Goal: Information Seeking & Learning: Learn about a topic

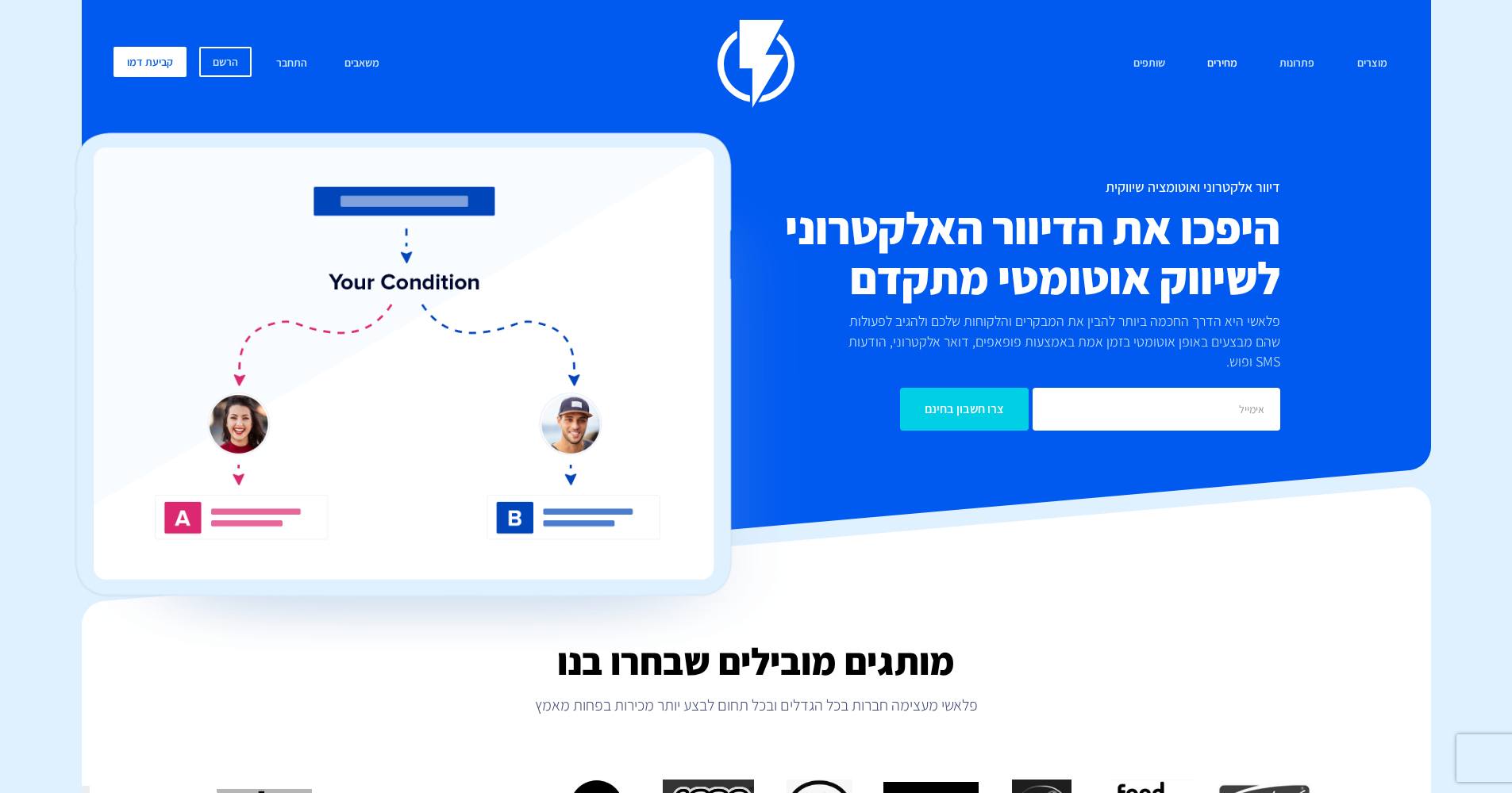
click at [1223, 75] on link "מחירים" at bounding box center [1222, 64] width 54 height 34
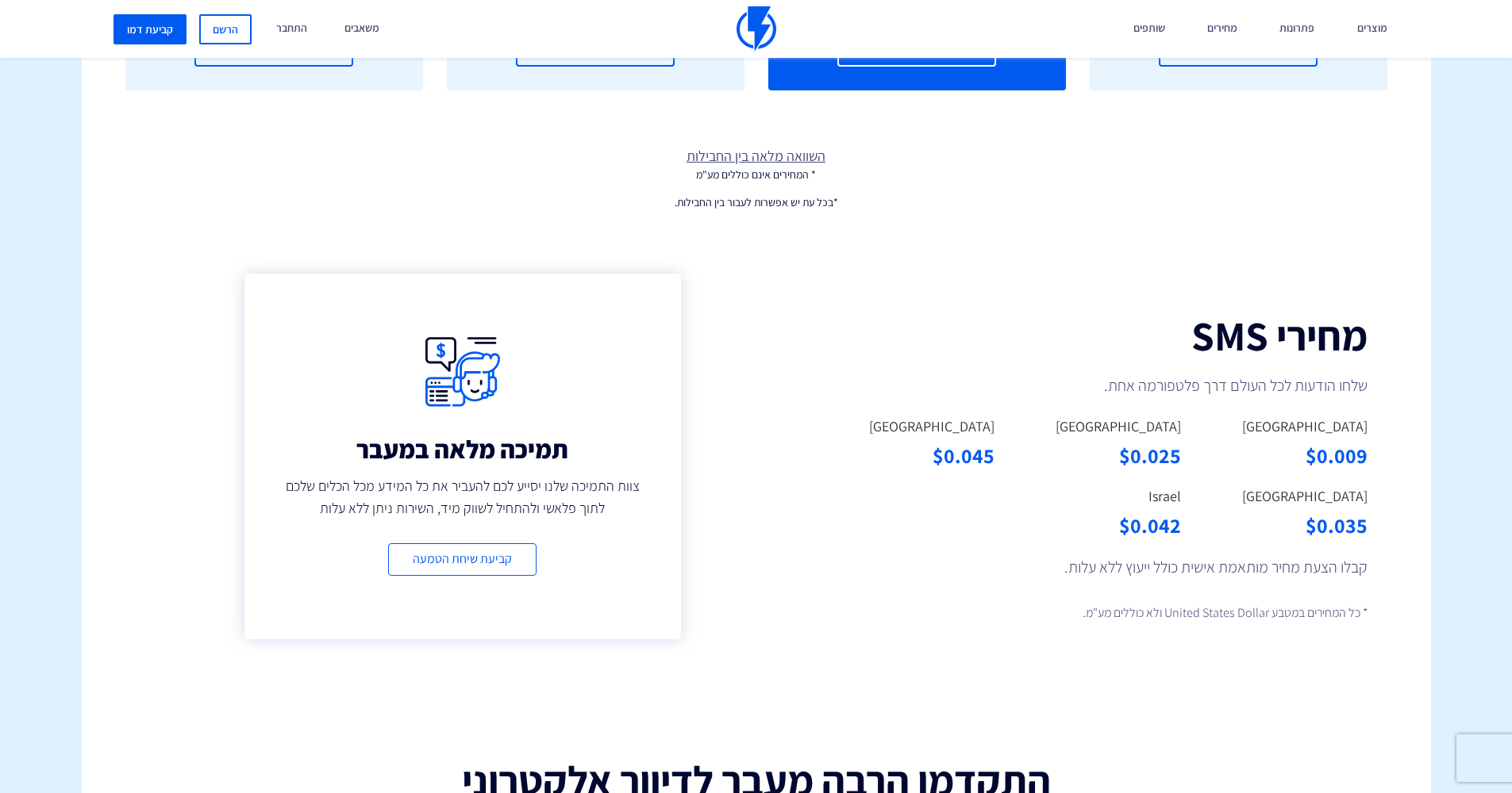
scroll to position [328, 0]
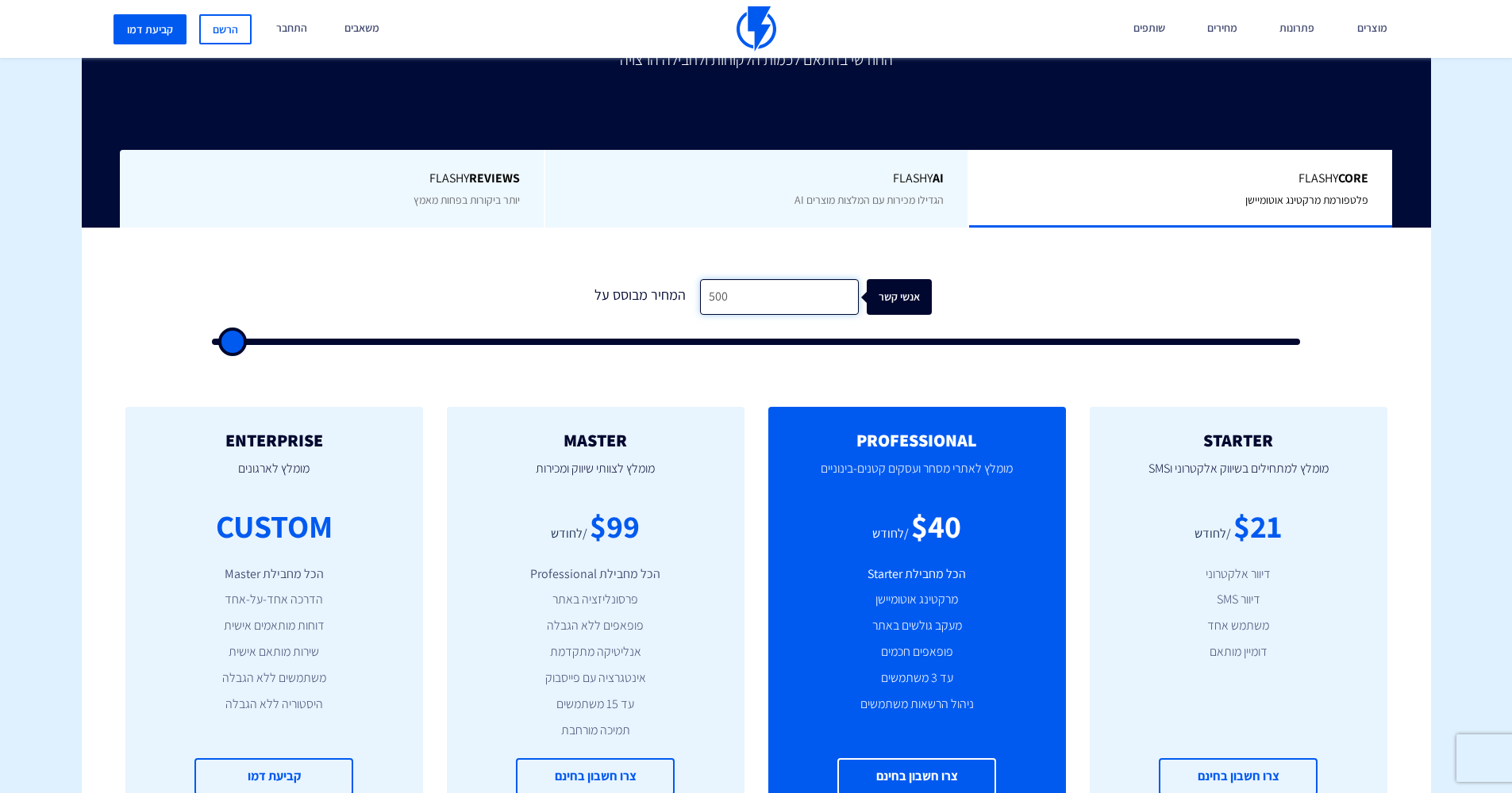
drag, startPoint x: 749, startPoint y: 302, endPoint x: 531, endPoint y: 304, distance: 218.0
click at [617, 293] on div "המחיר מבוסס על 500 אנשי קשר" at bounding box center [756, 297] width 350 height 36
type input "1,500"
type input "1500"
type input "1,000"
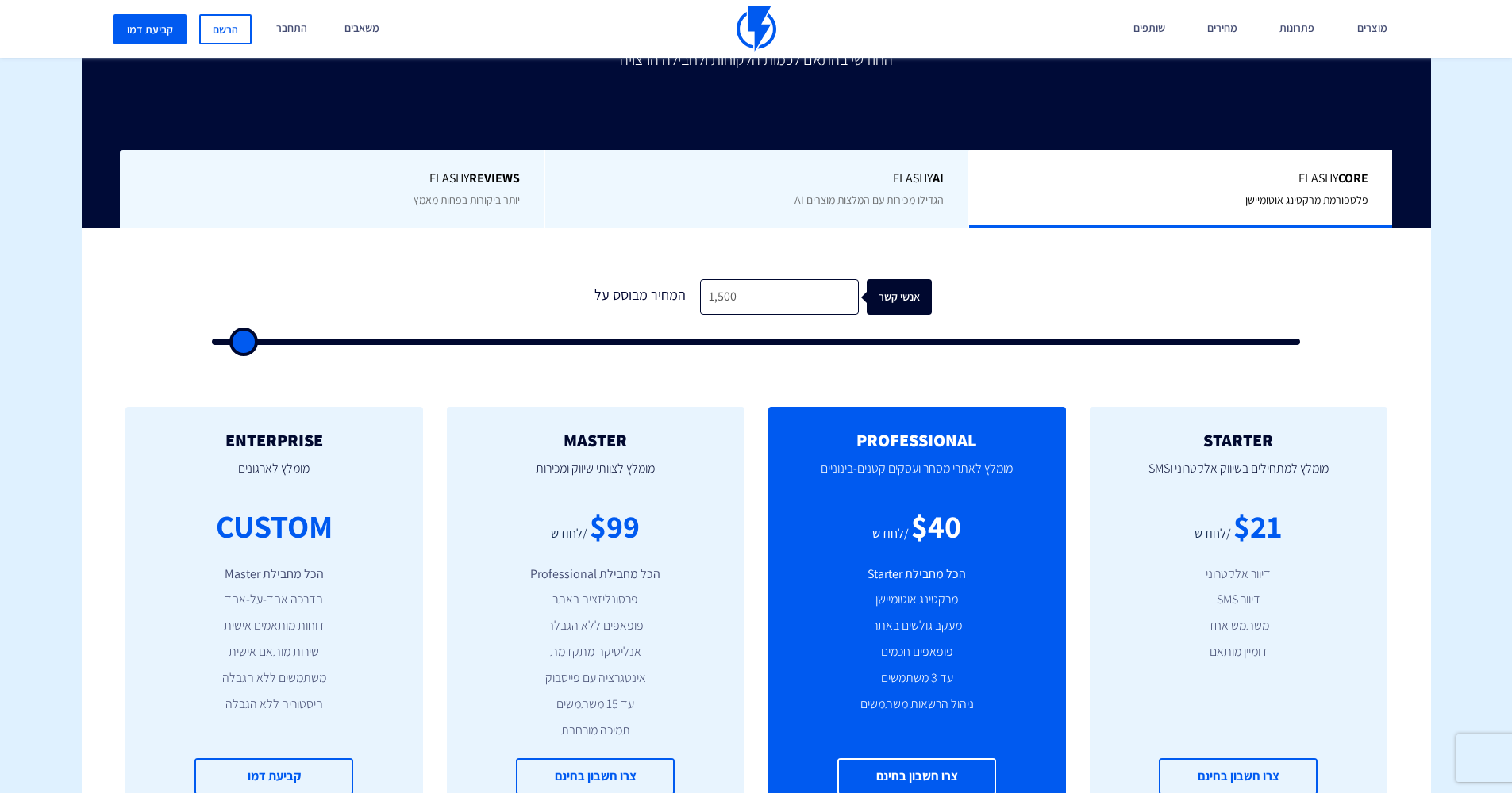
type input "1000"
type input "500"
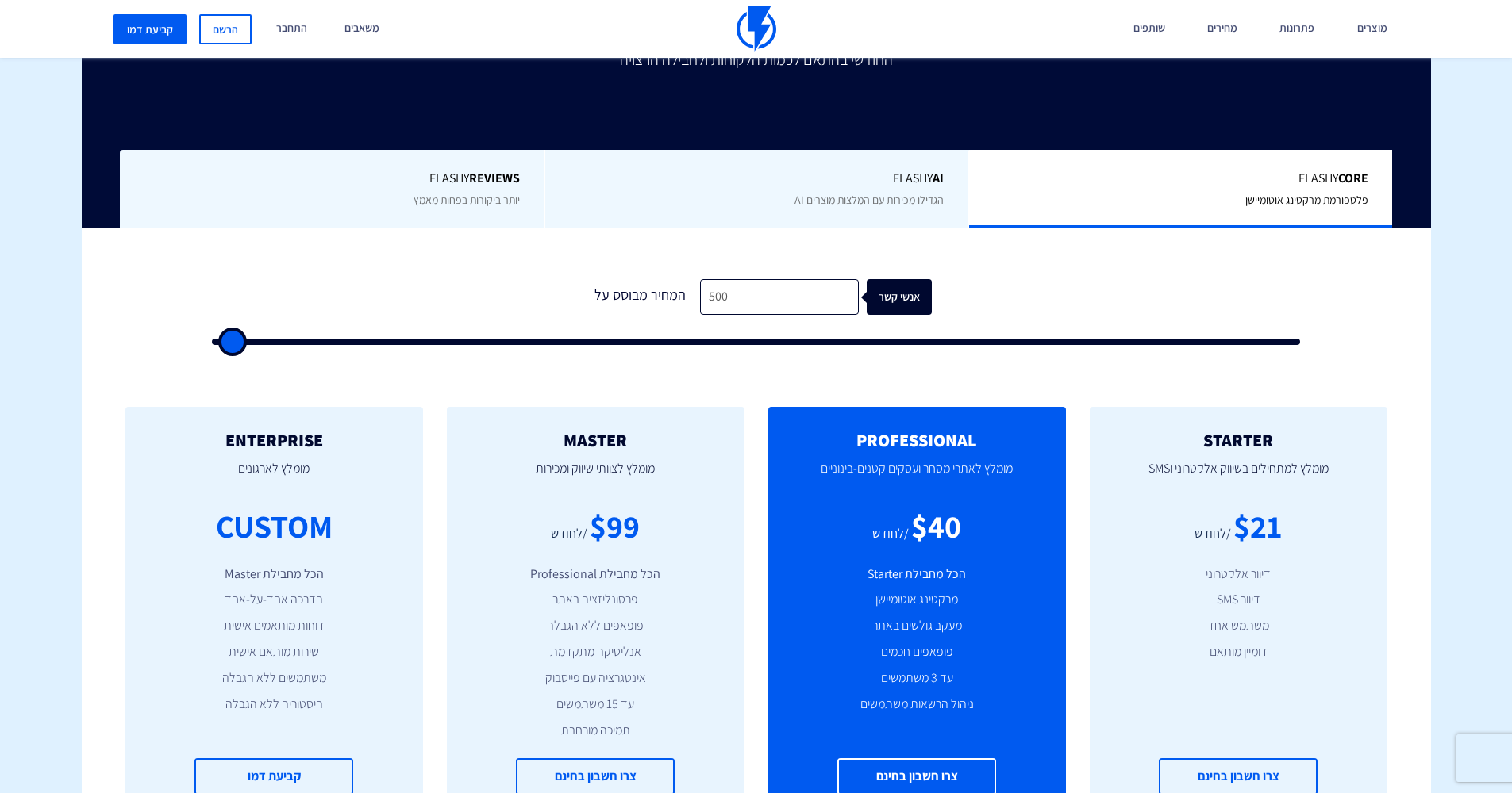
type input "500"
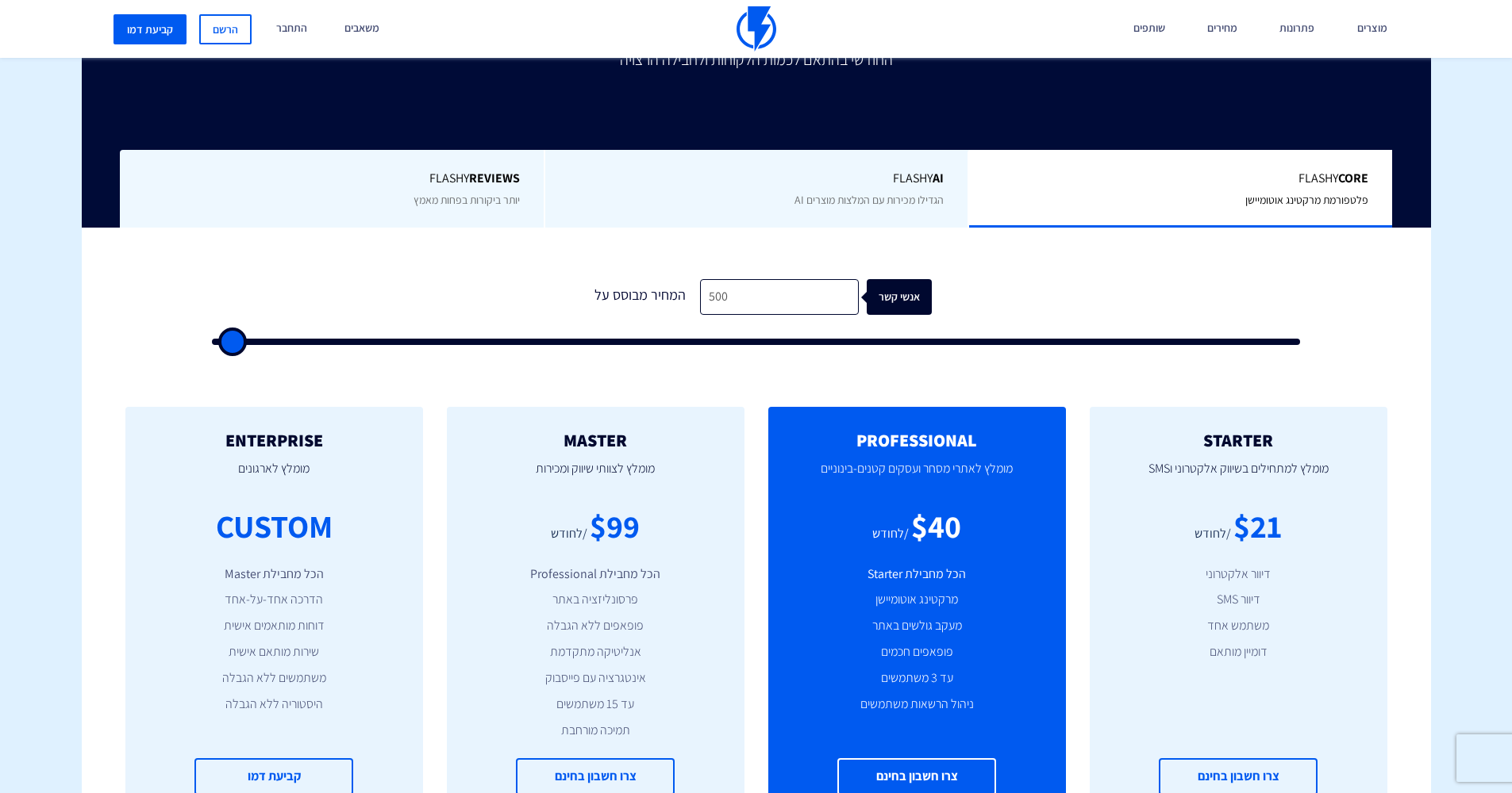
type input "500"
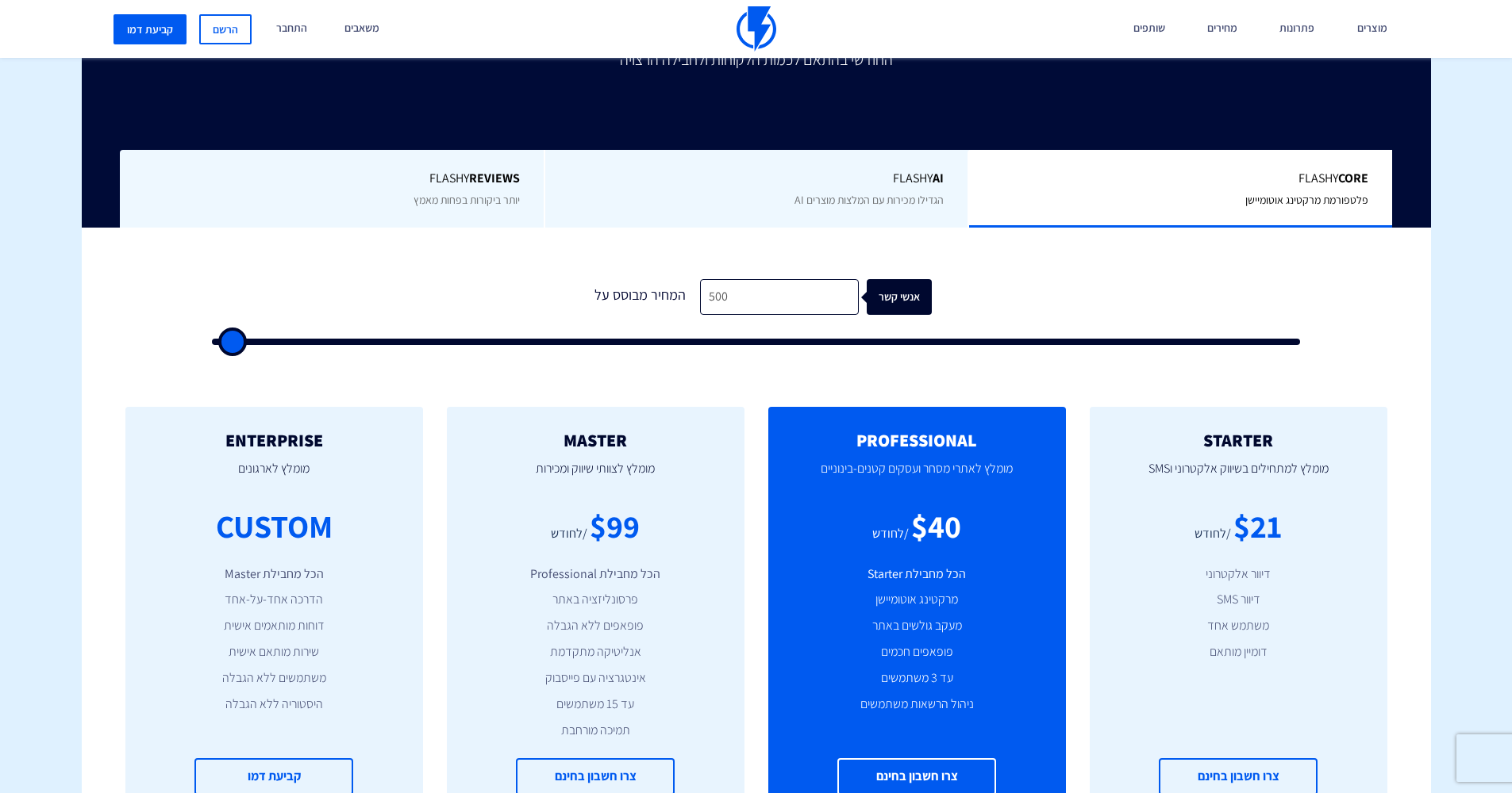
type input "500"
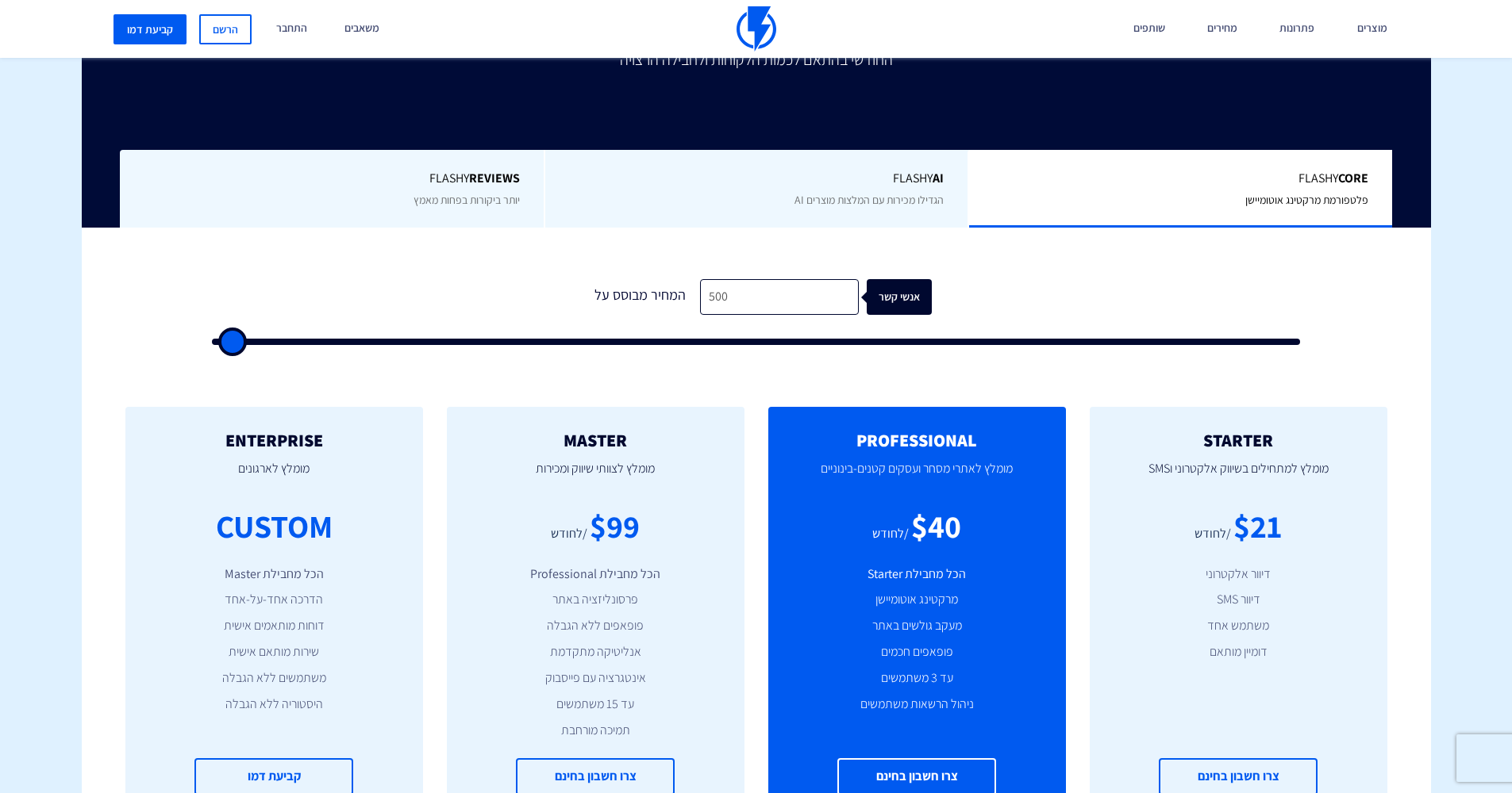
type input "500"
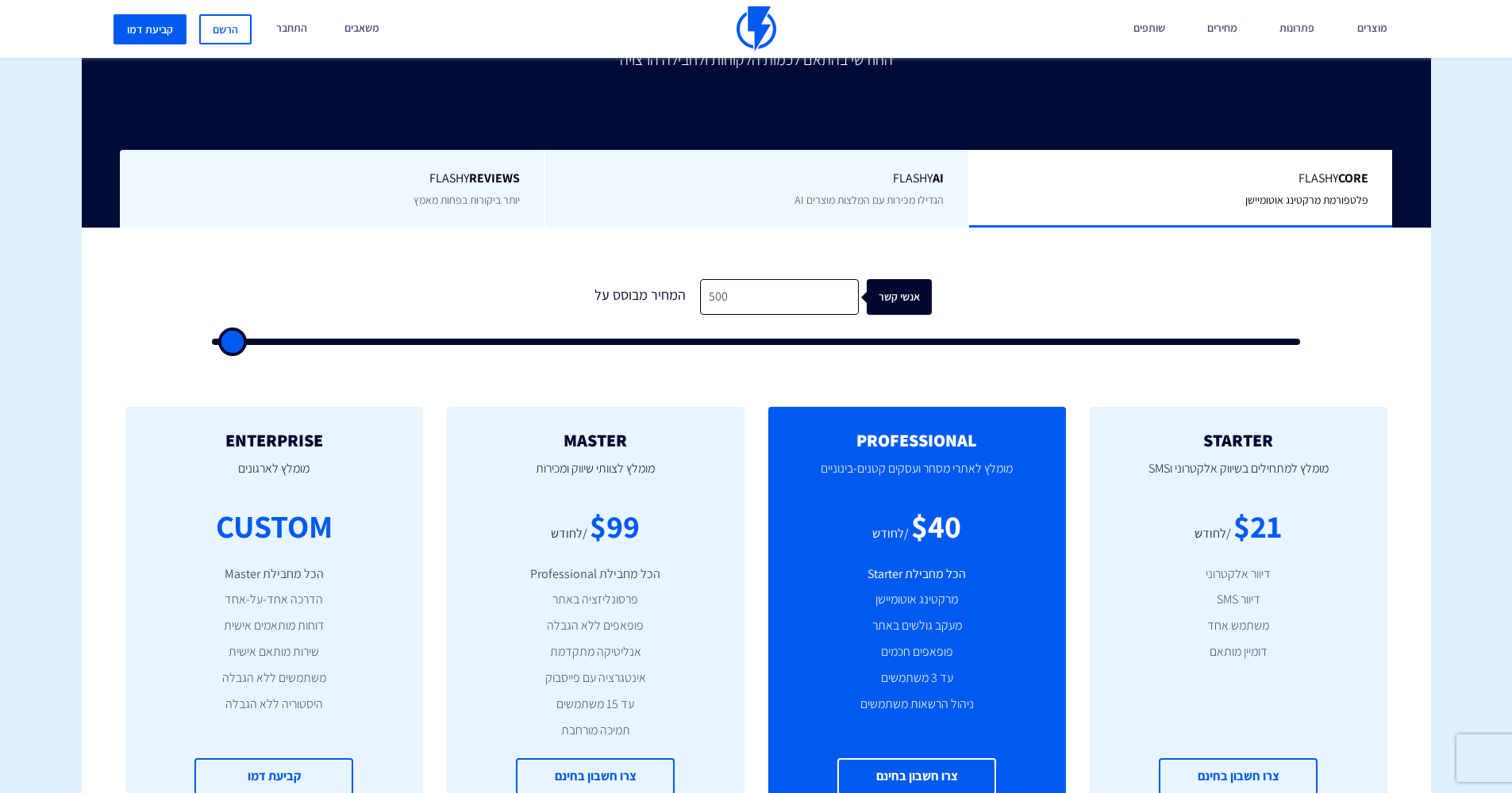
type input "500"
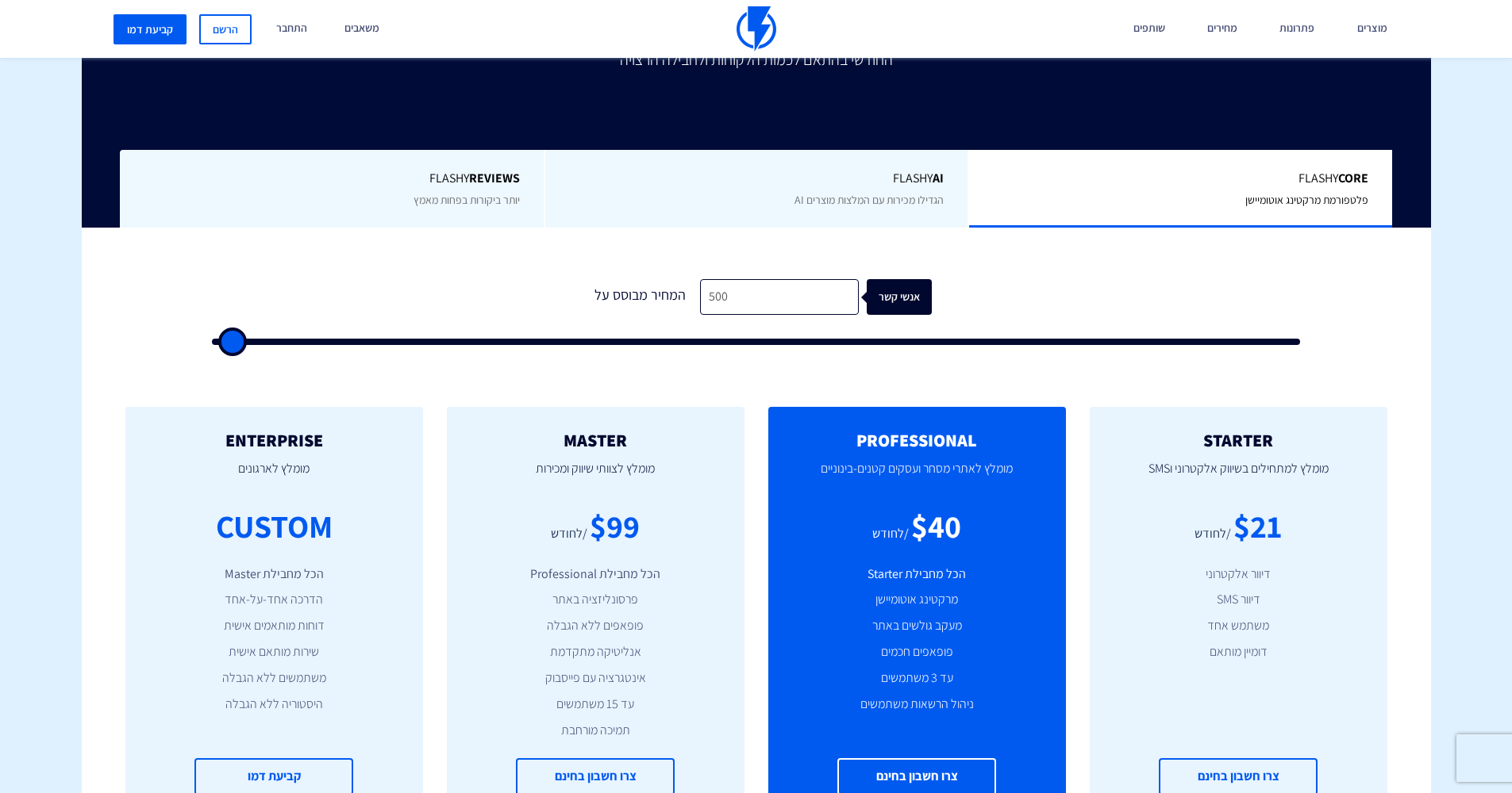
type input "500"
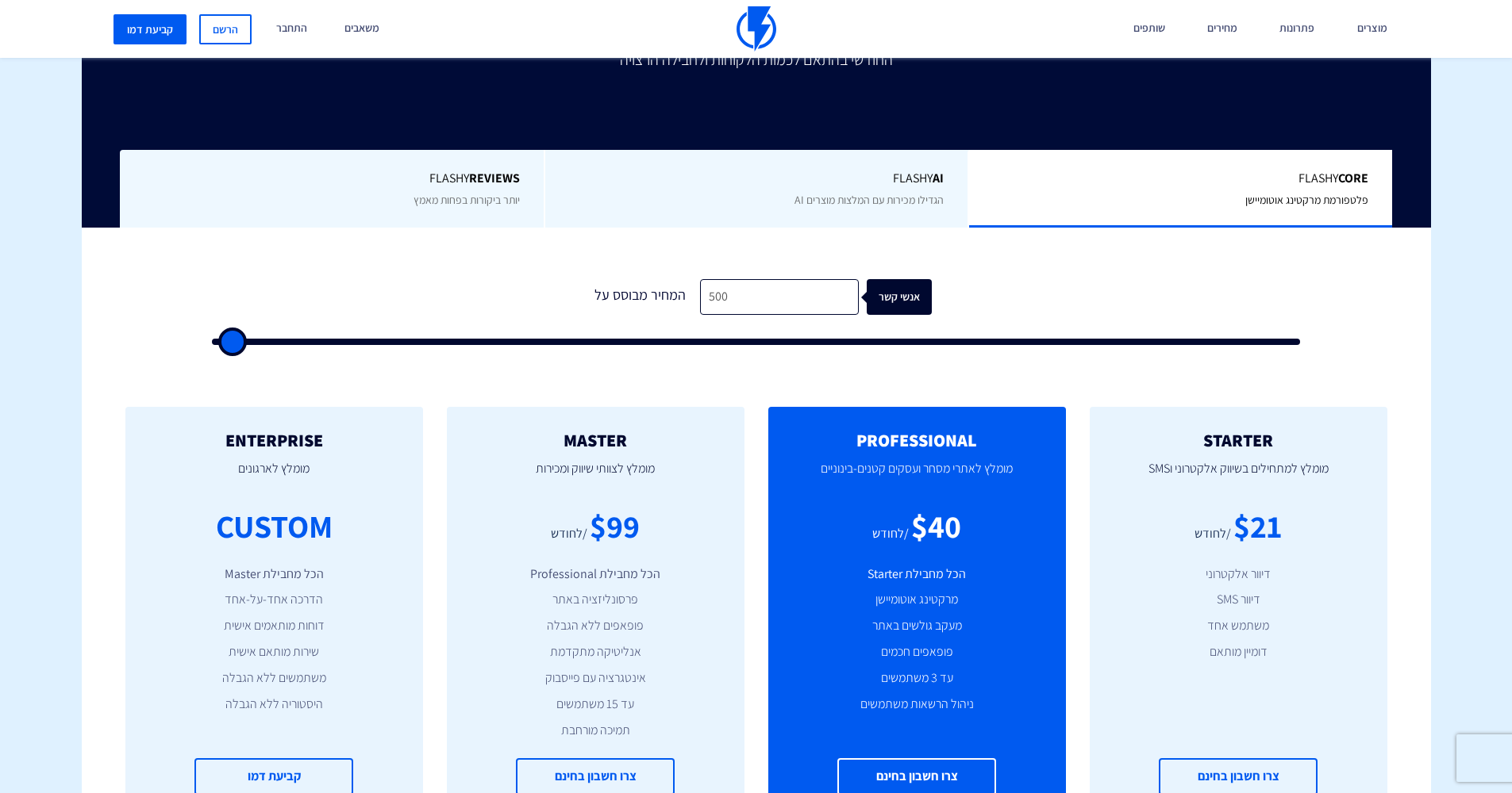
type input "500"
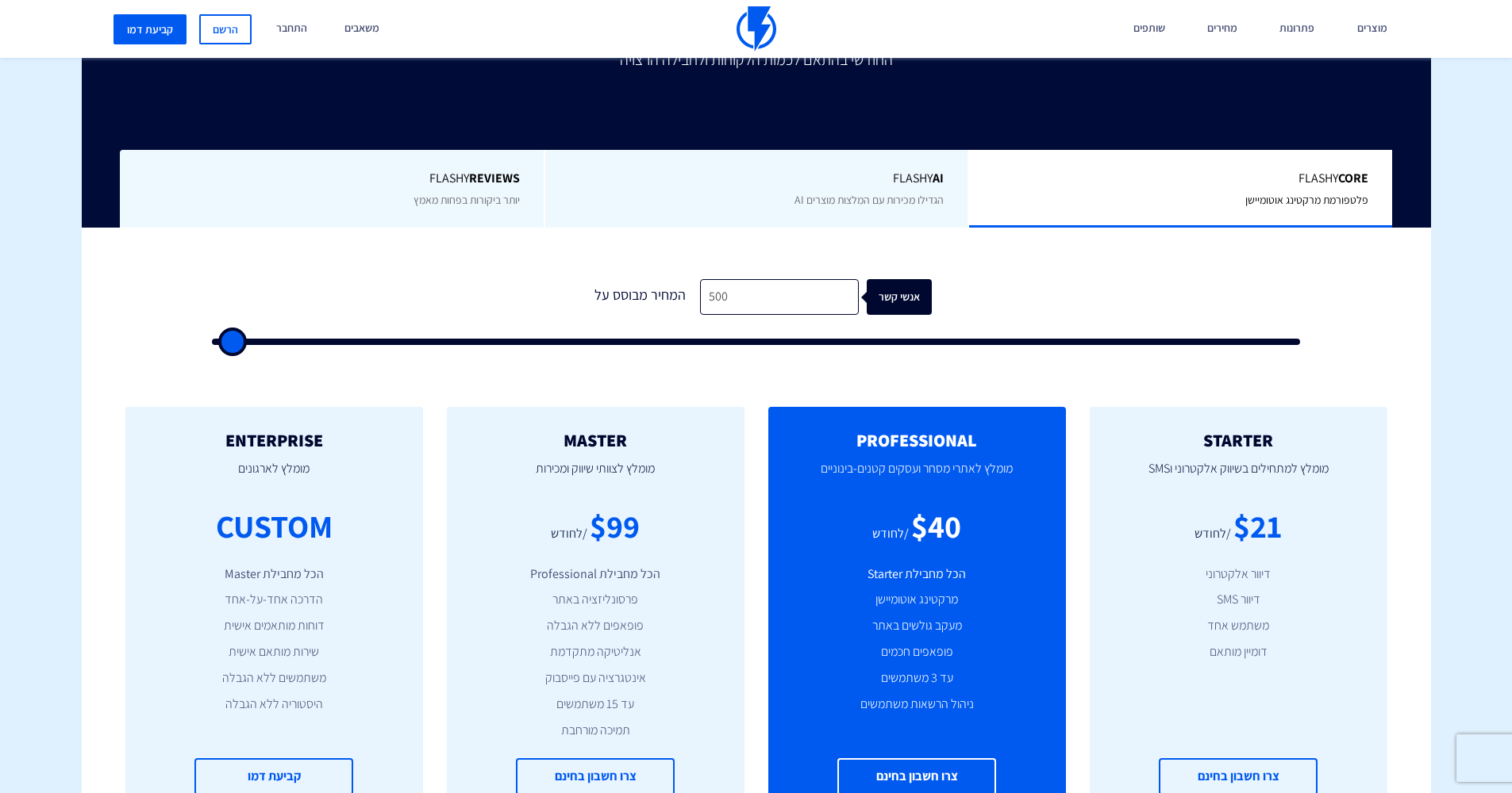
type input "500"
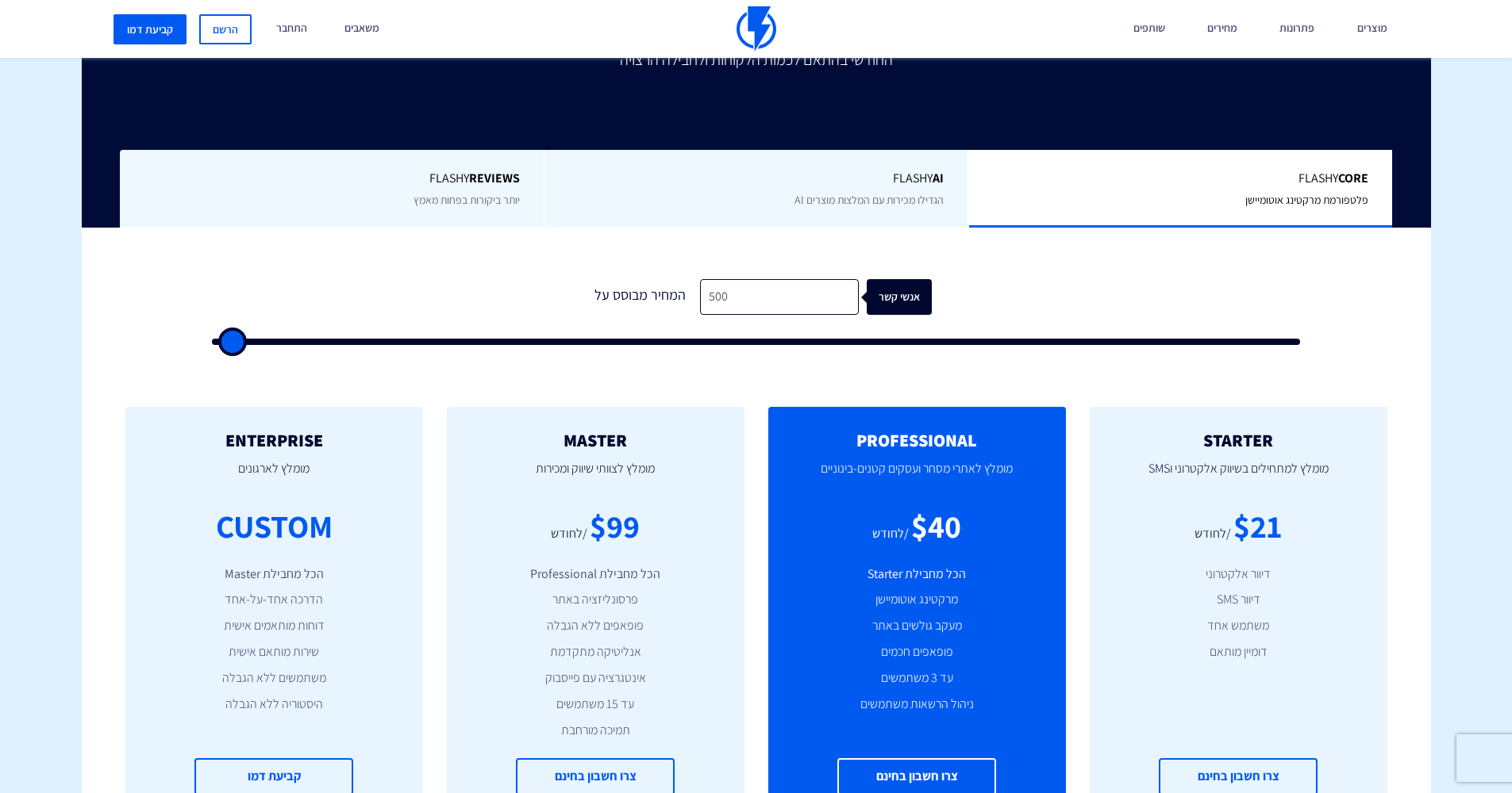
type input "500"
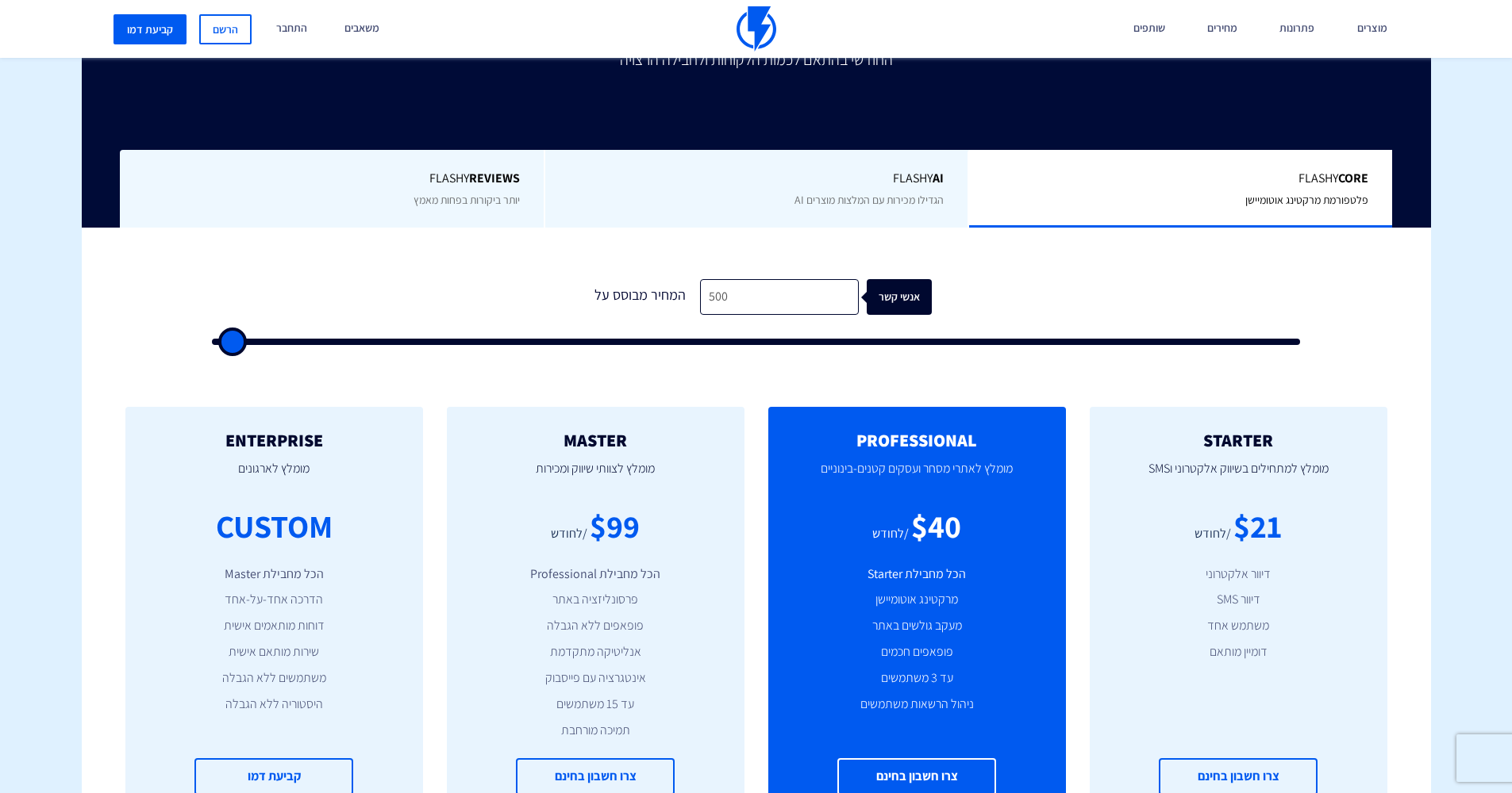
type input "500"
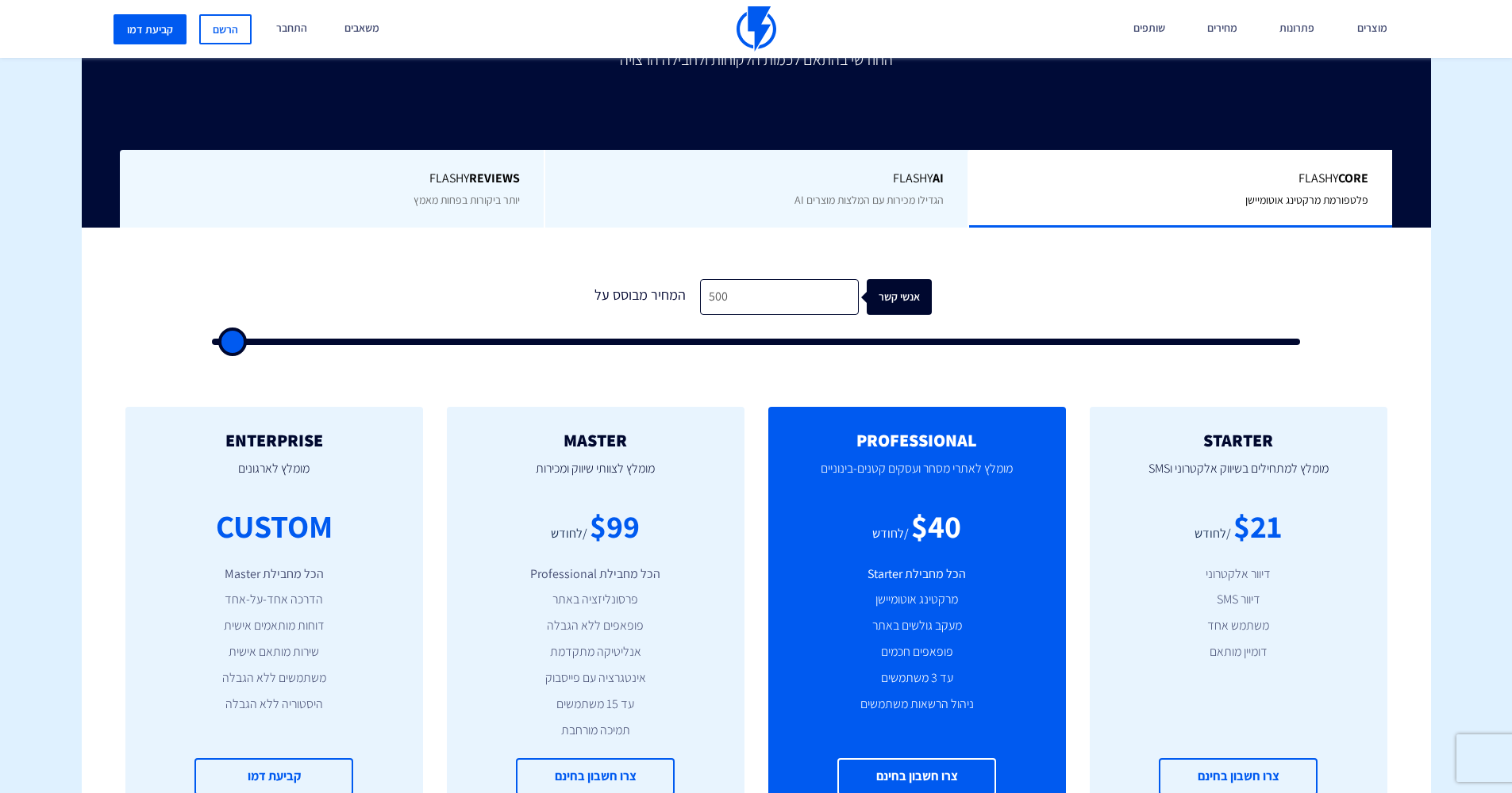
type input "500"
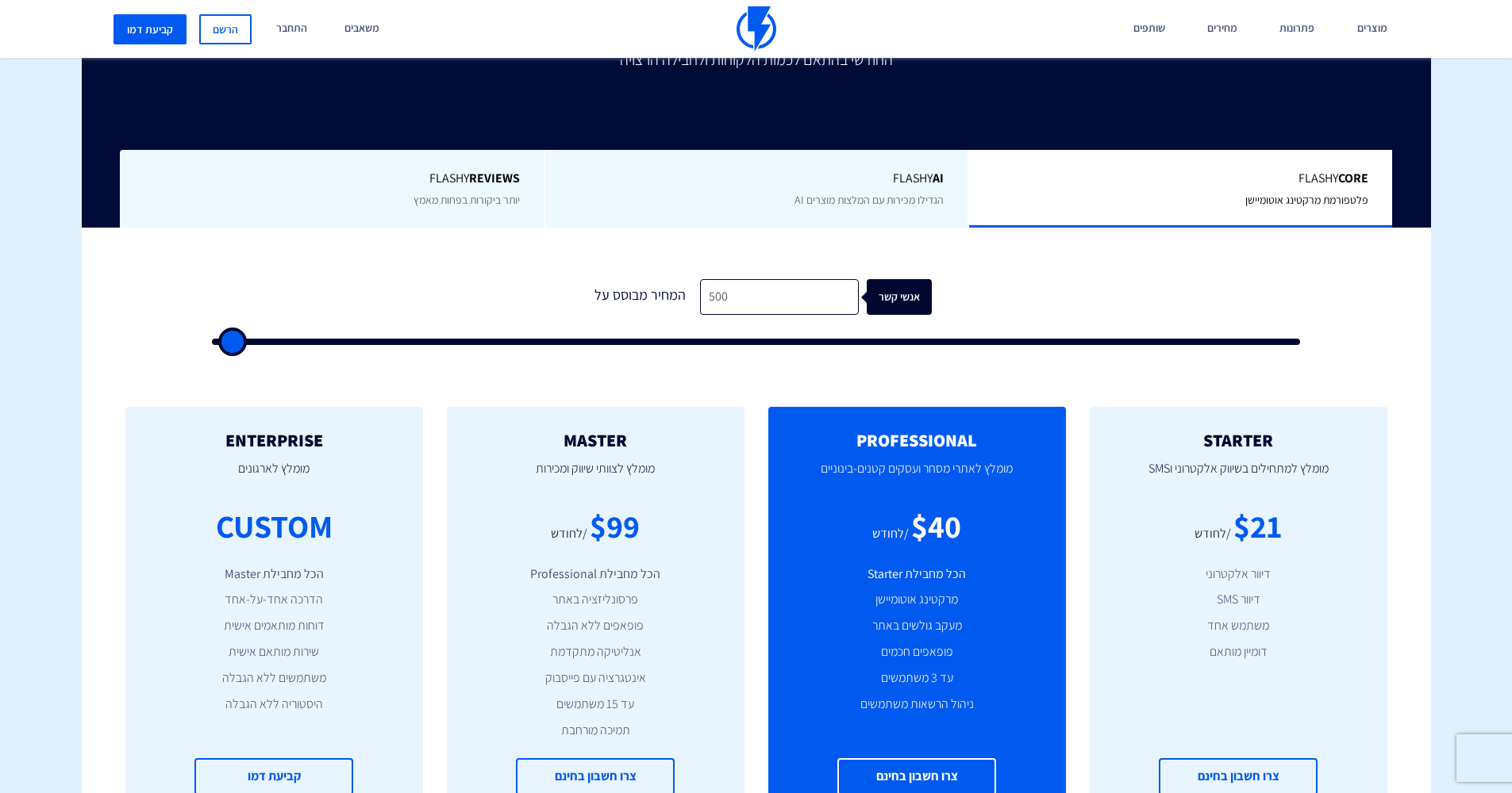
type input "500"
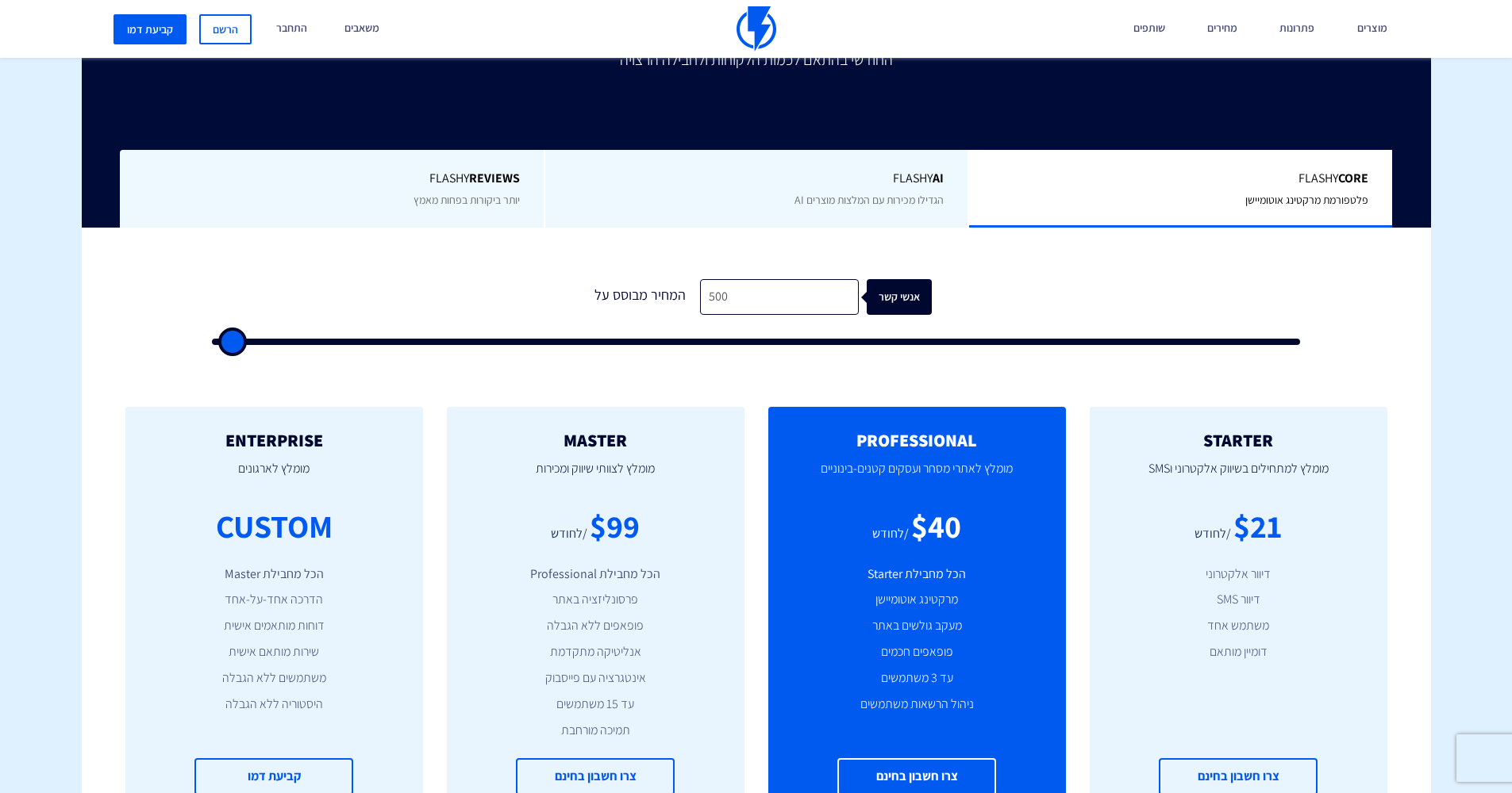
type input "500"
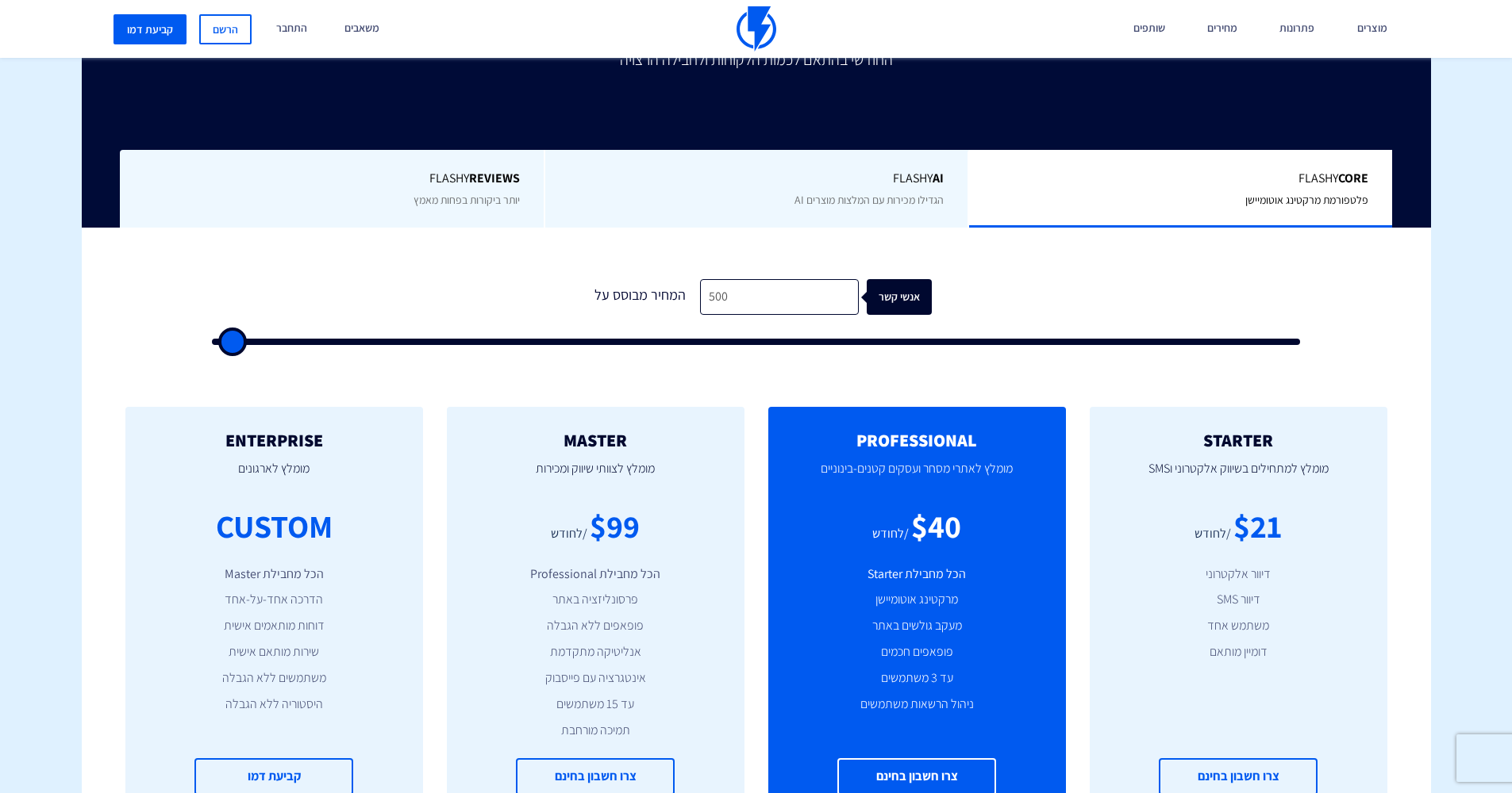
type input "500"
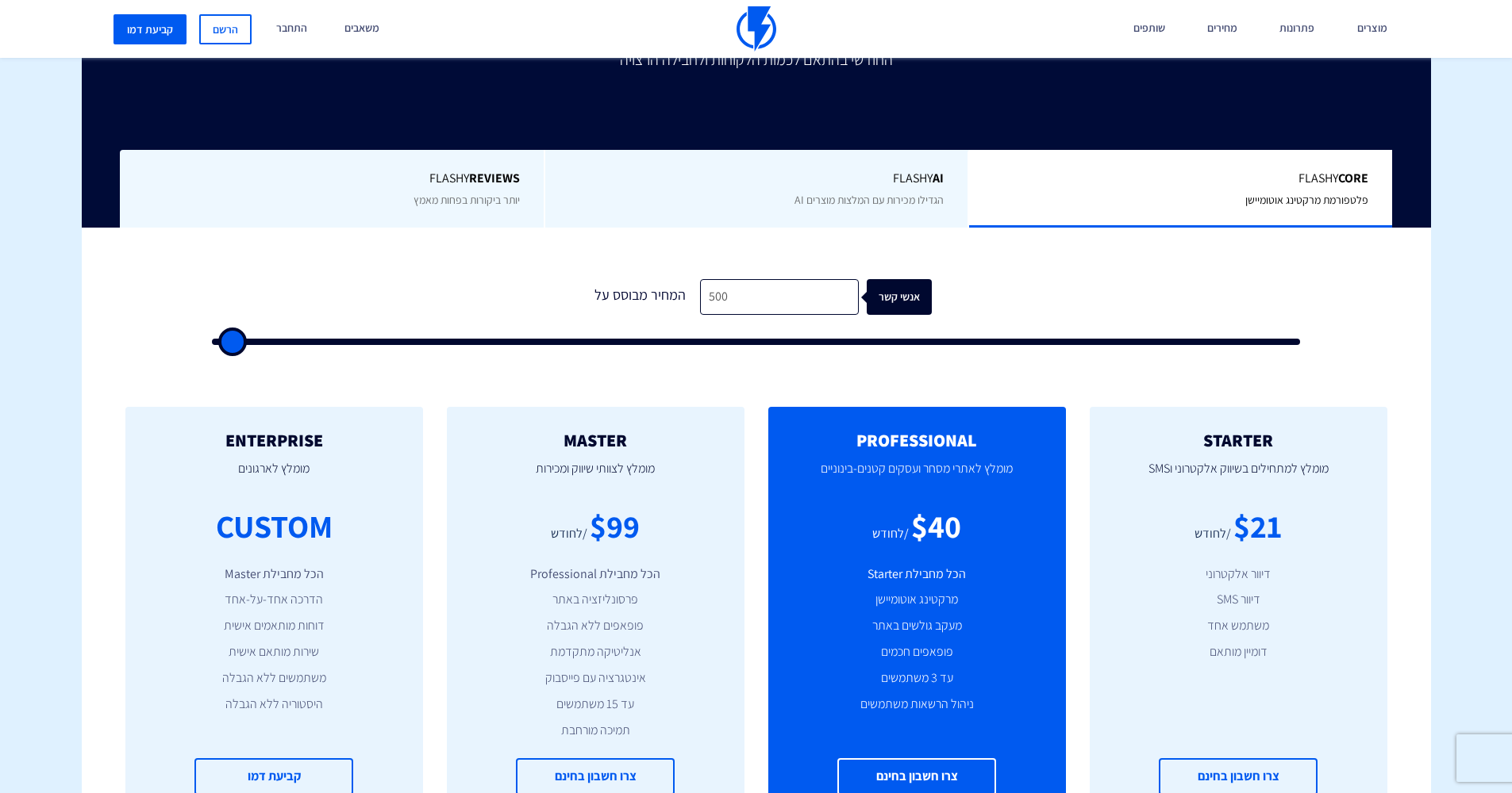
type input "500"
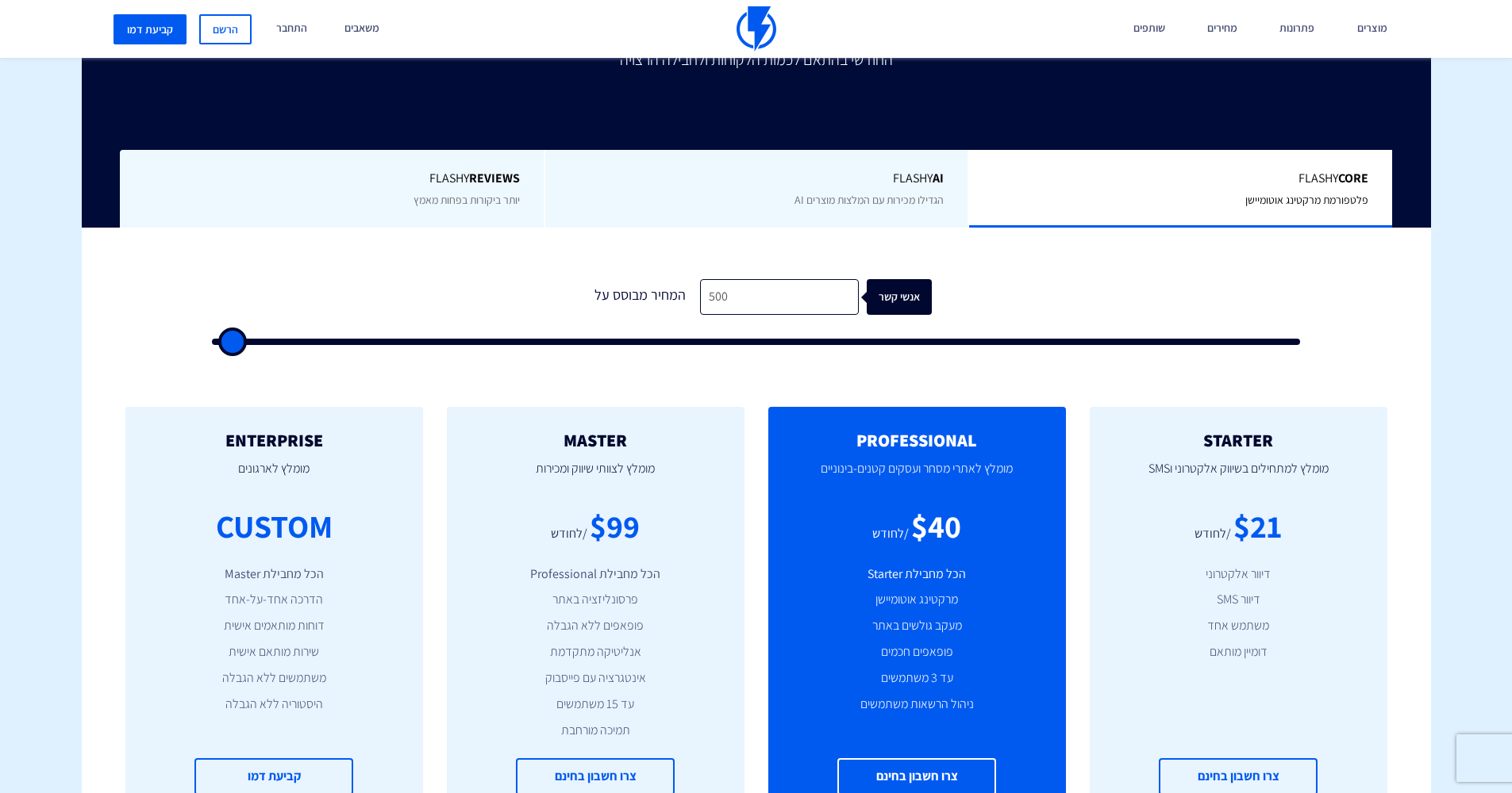
type input "500"
drag, startPoint x: 236, startPoint y: 346, endPoint x: 192, endPoint y: 354, distance: 44.7
click at [187, 354] on div "1 המחיר מבוסס על 500 אנשי קשר" at bounding box center [756, 302] width 1145 height 148
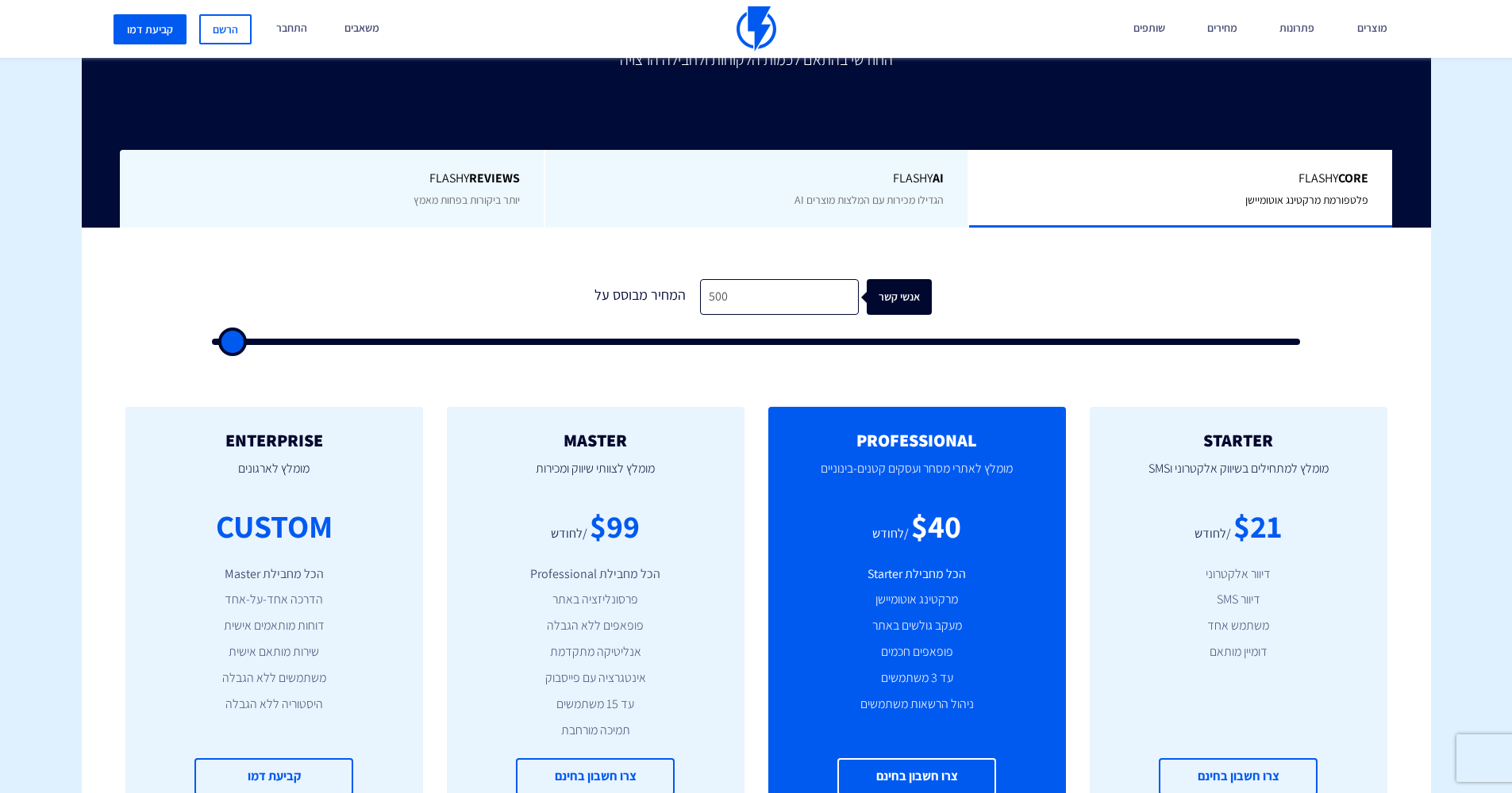
type input "1,500"
type input "1500"
type input "2,000"
type input "2000"
type input "2,500"
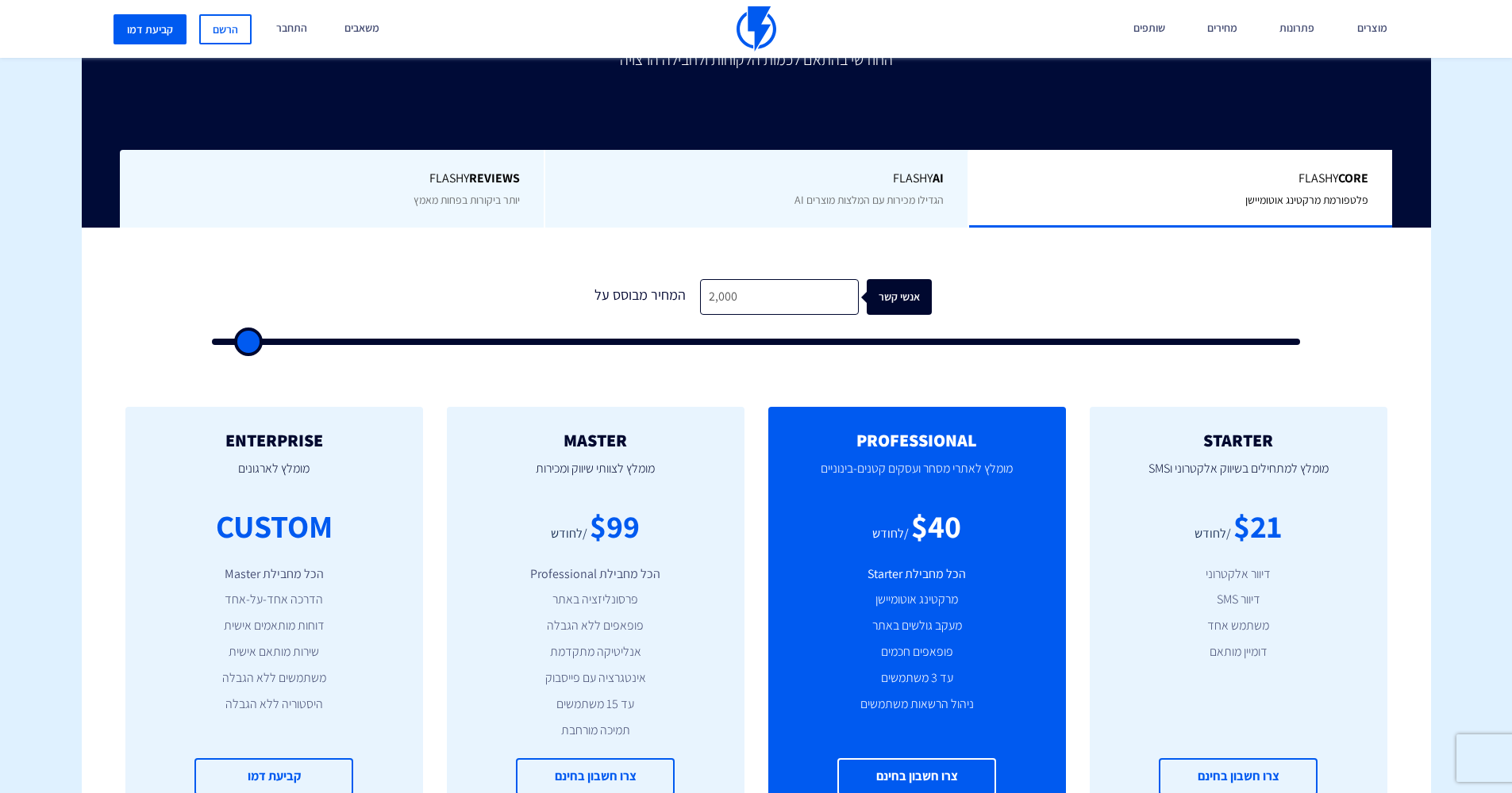
type input "2500"
type input "3,000"
type input "3000"
type input "3,500"
type input "3500"
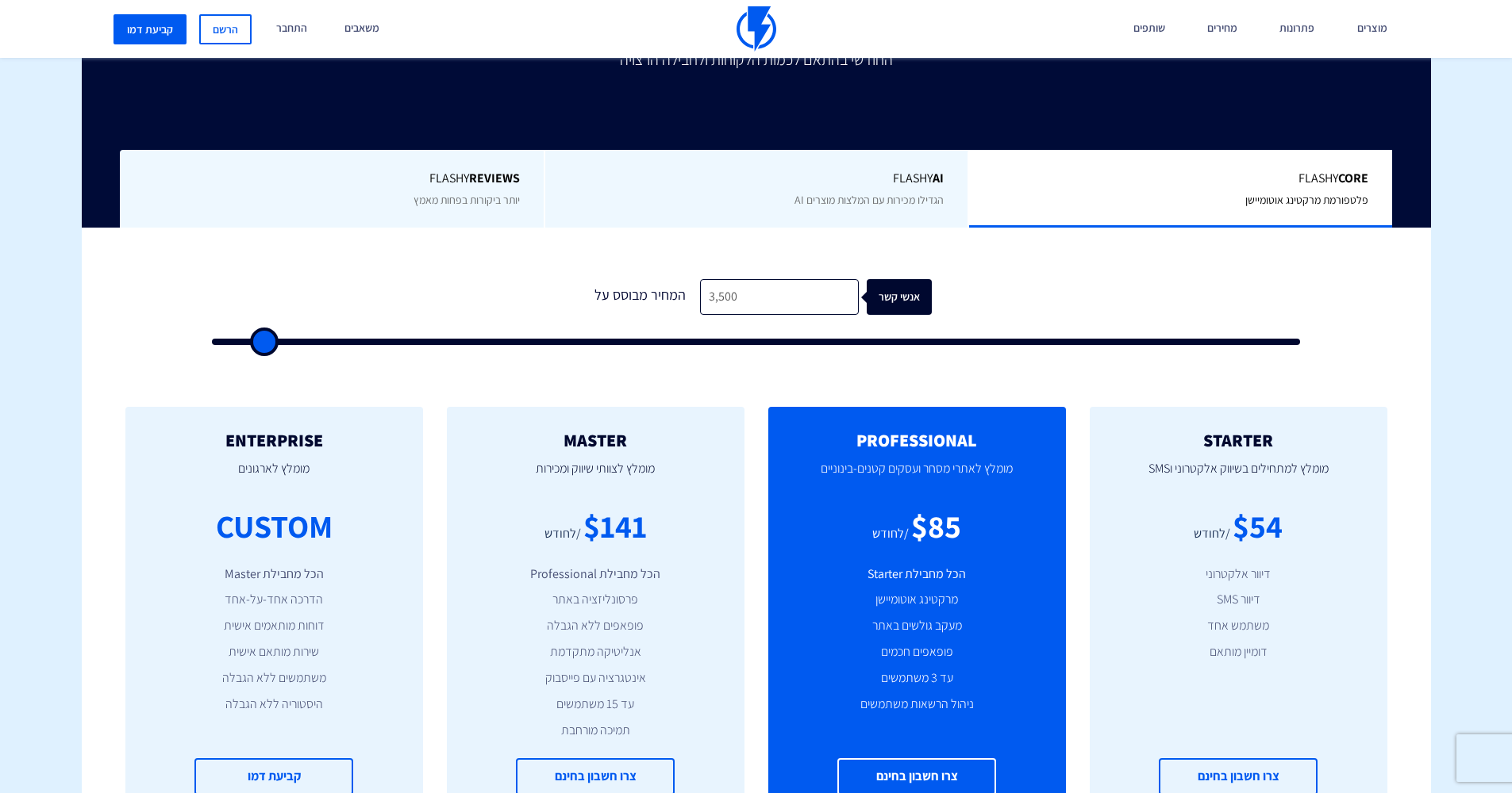
type input "3,000"
type input "3000"
type input "2,500"
type input "2500"
type input "3,000"
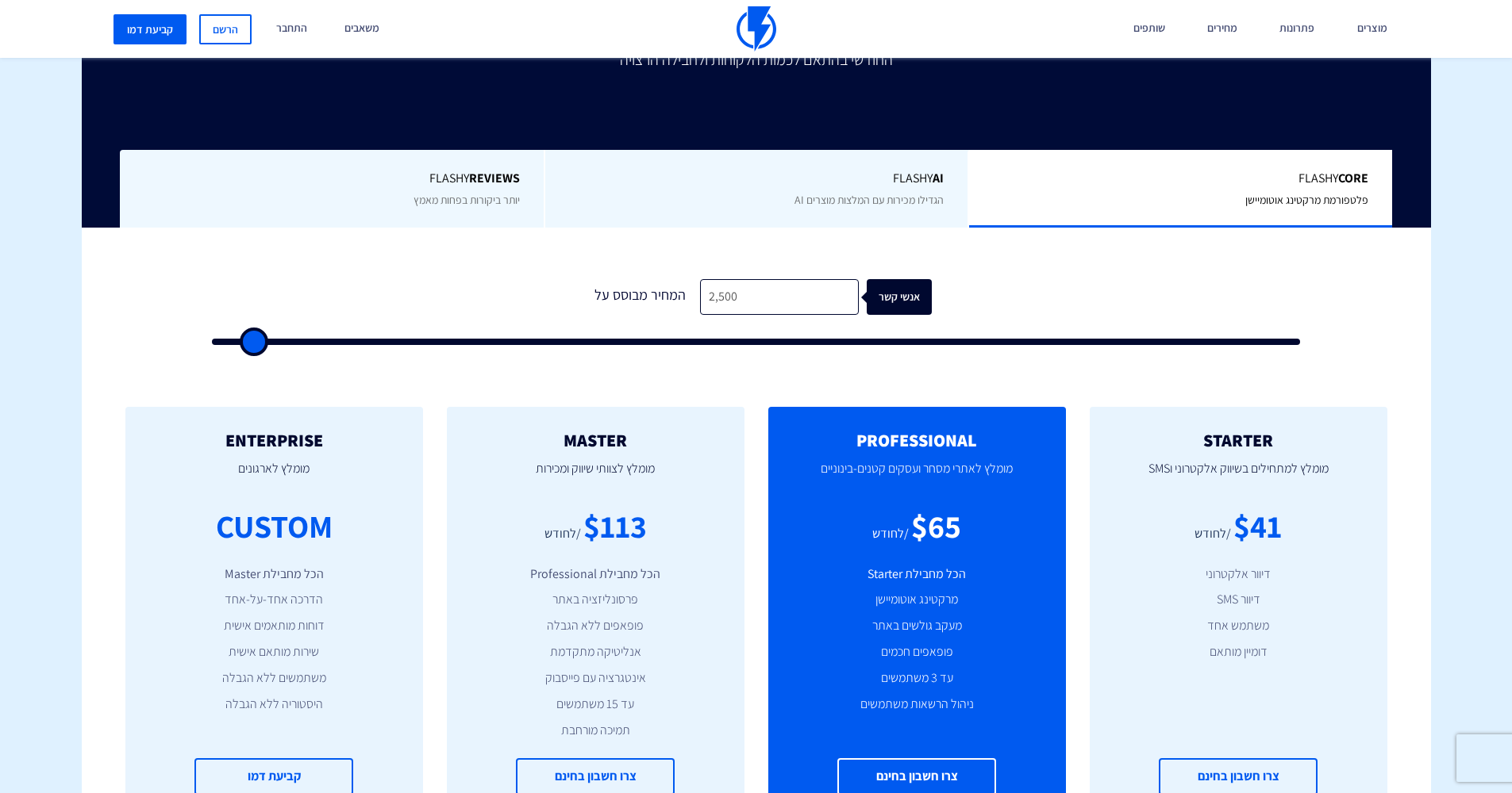
type input "3000"
type input "2,500"
type input "2500"
type input "2,000"
type input "2000"
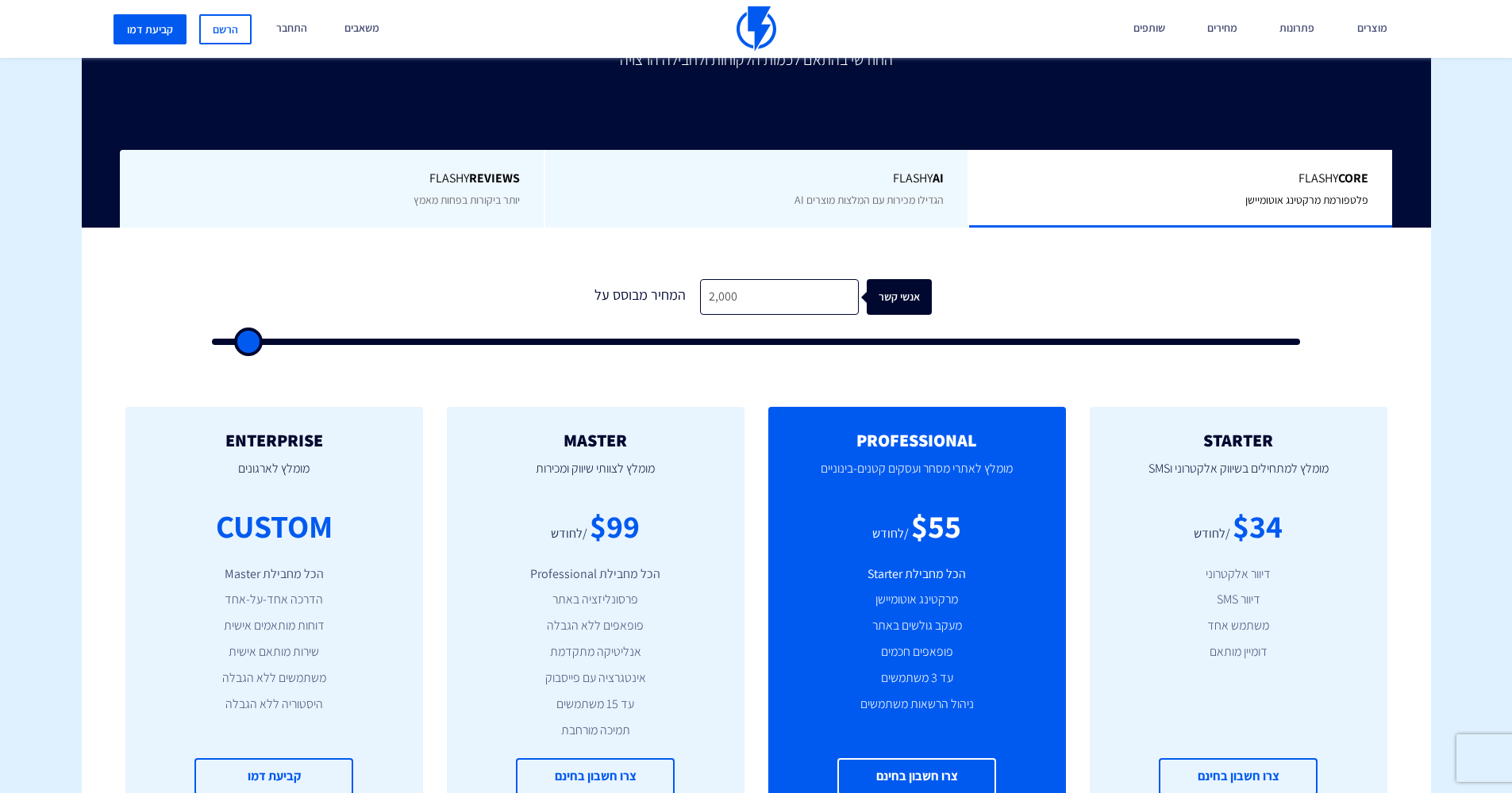
type input "1,500"
type input "1500"
type input "1,000"
type input "1000"
type input "500"
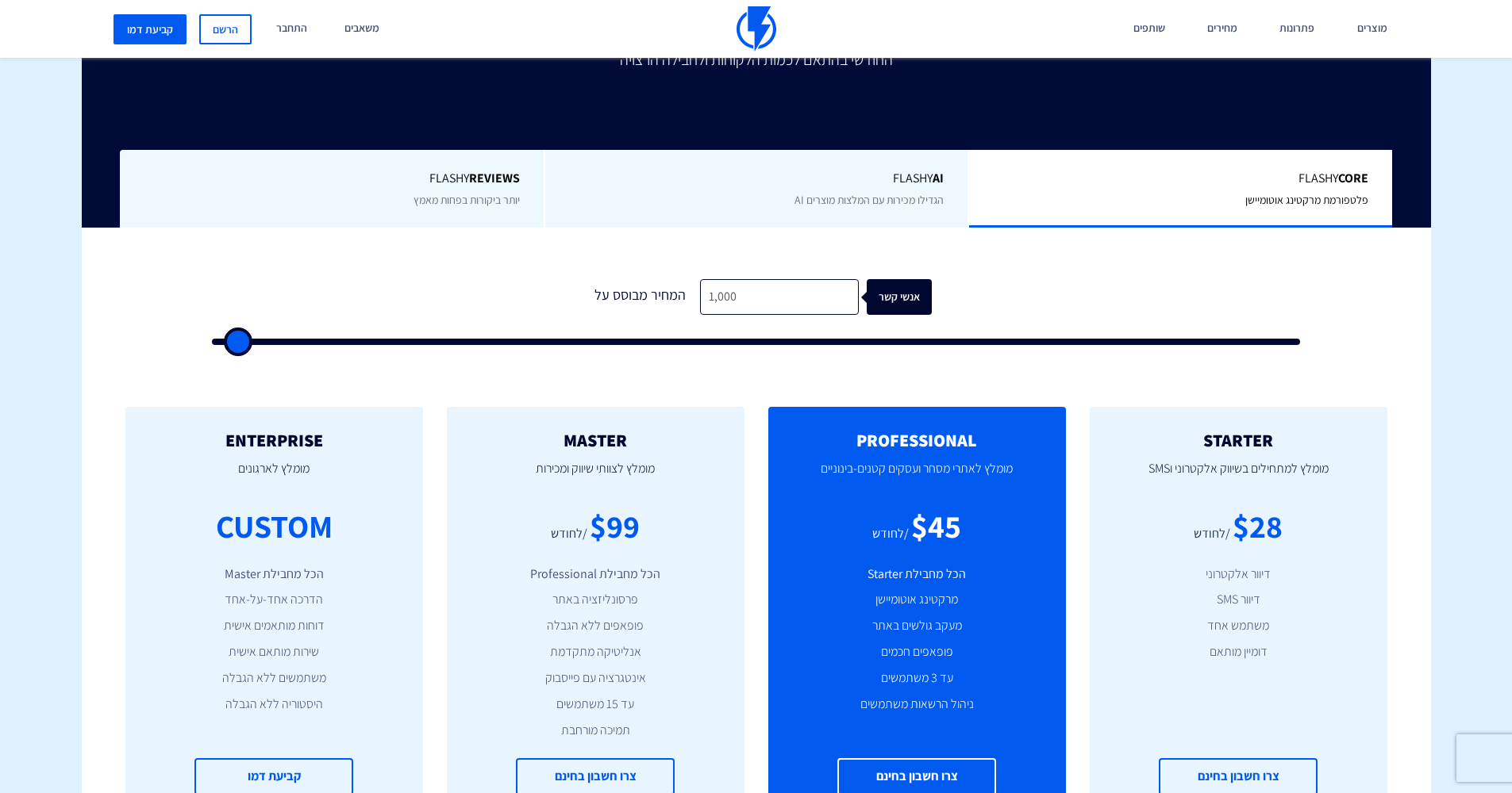
type input "500"
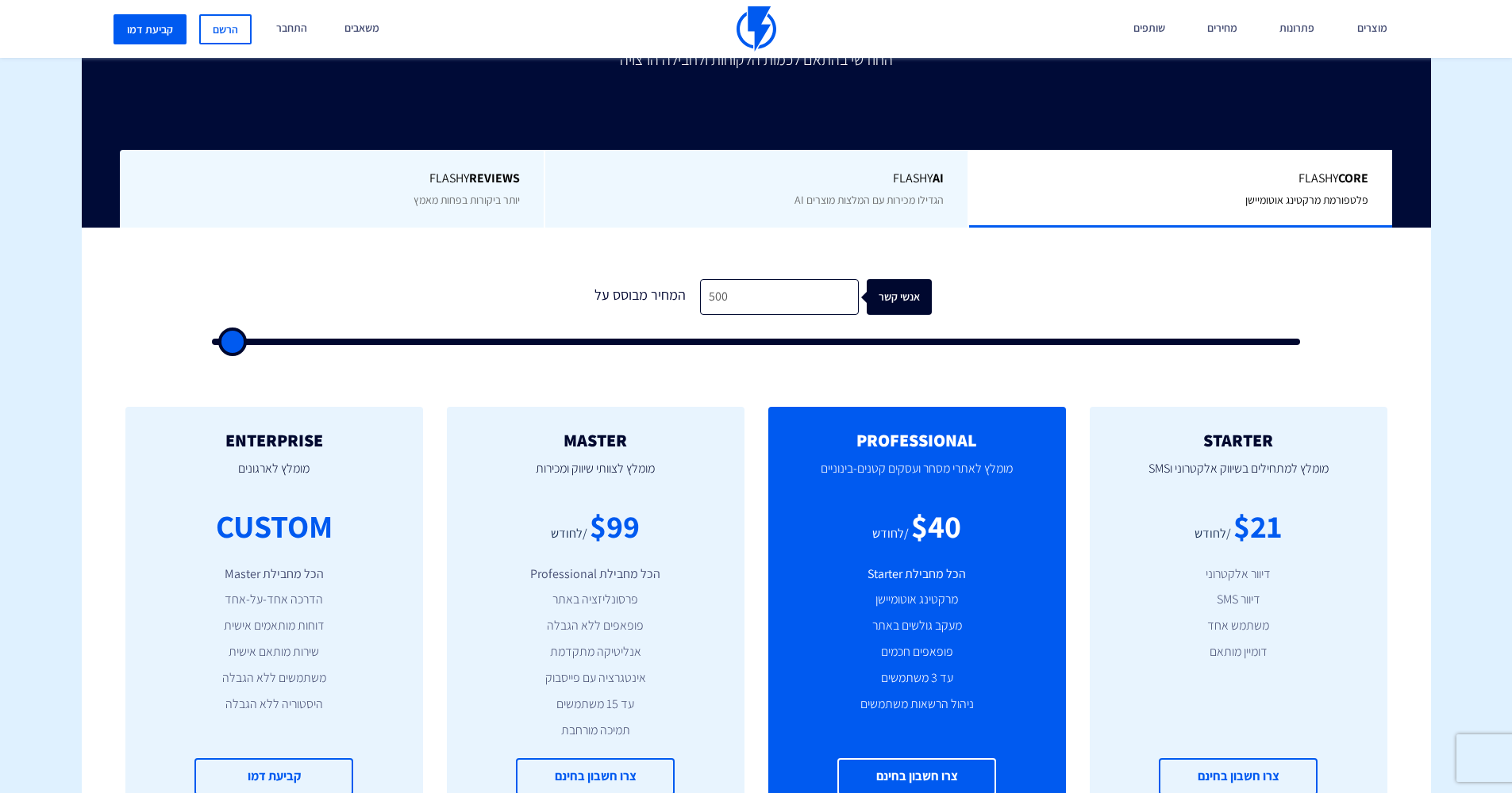
type input "500"
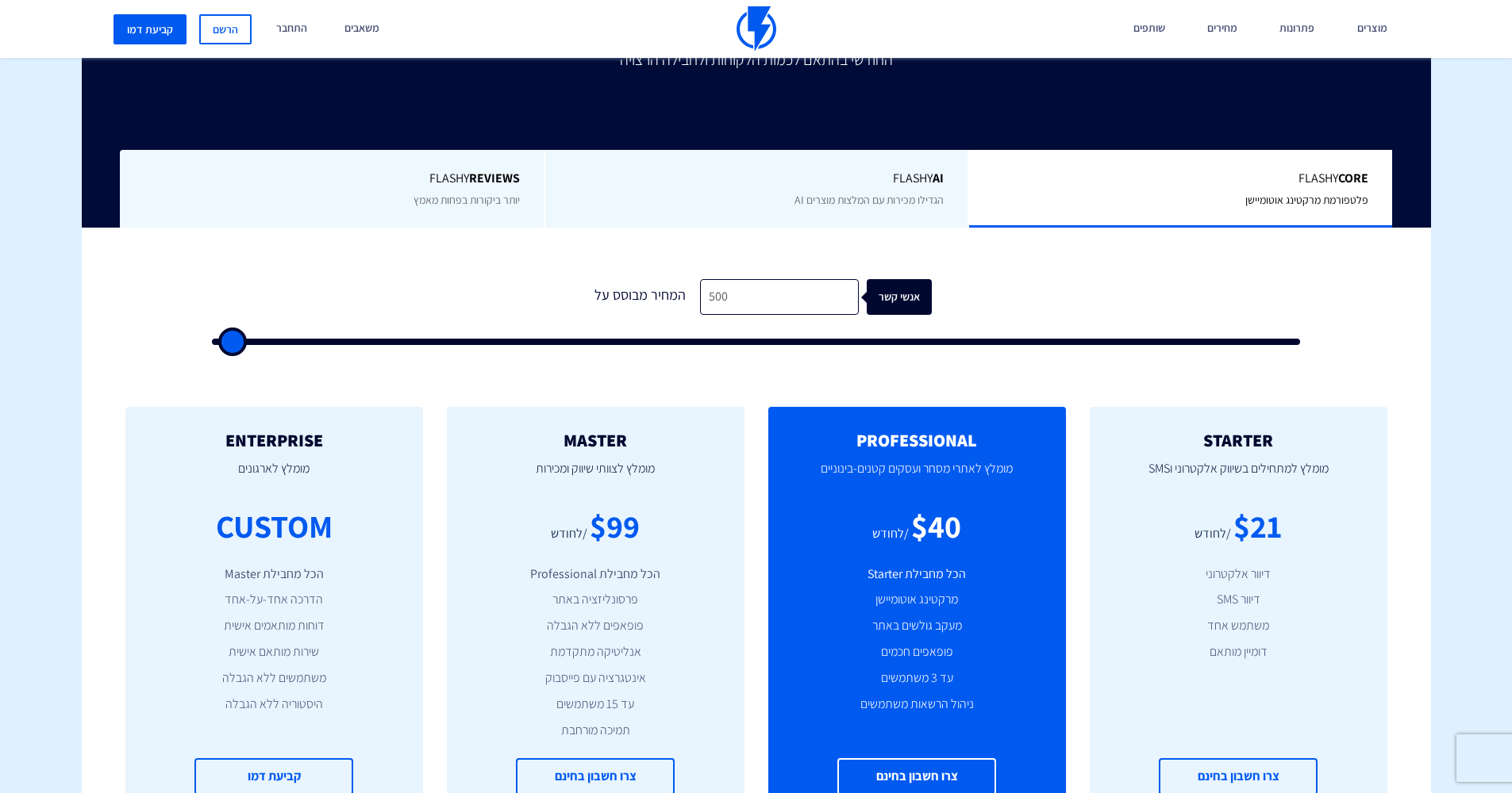
type input "500"
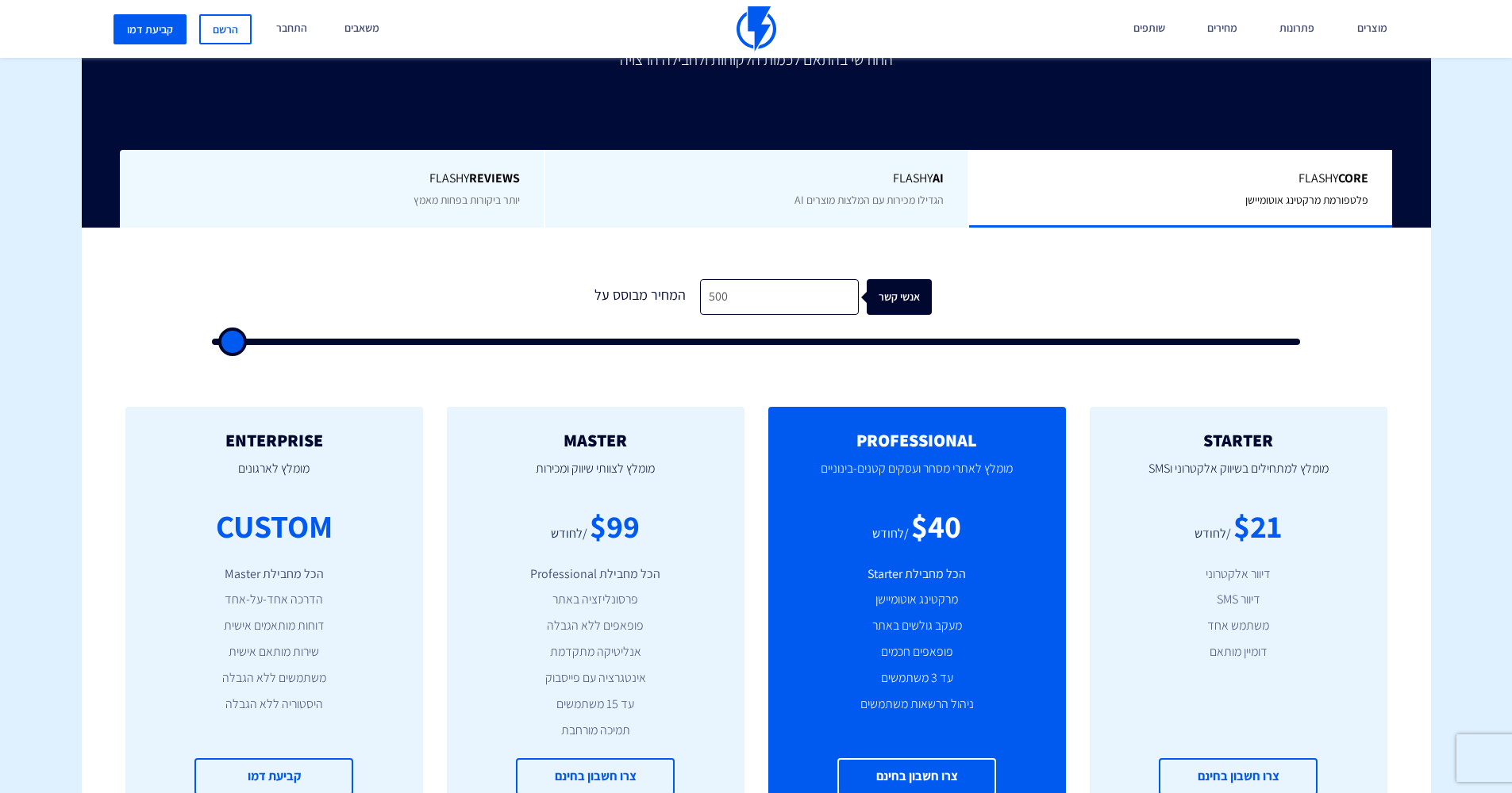
type input "500"
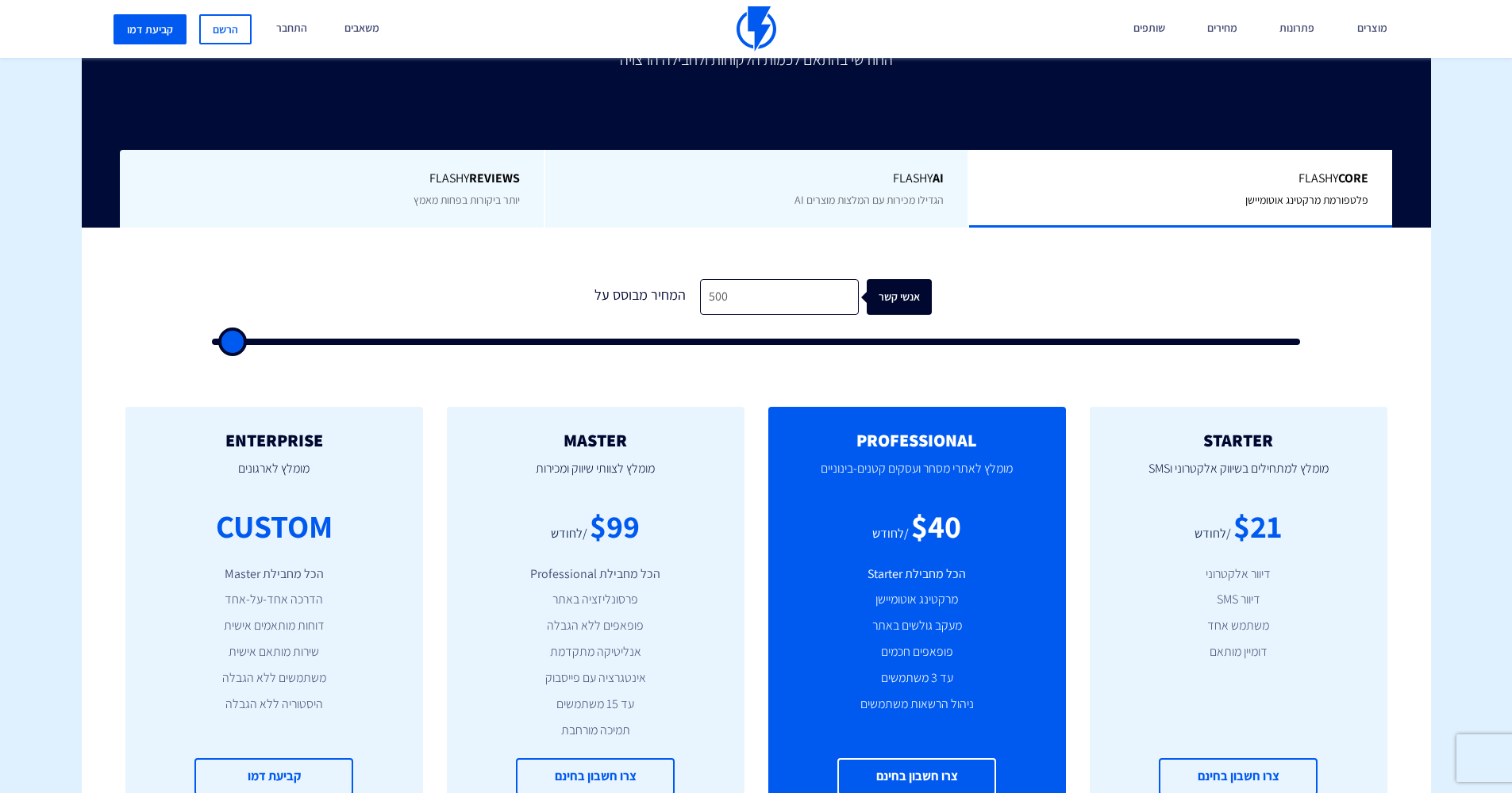
type input "500"
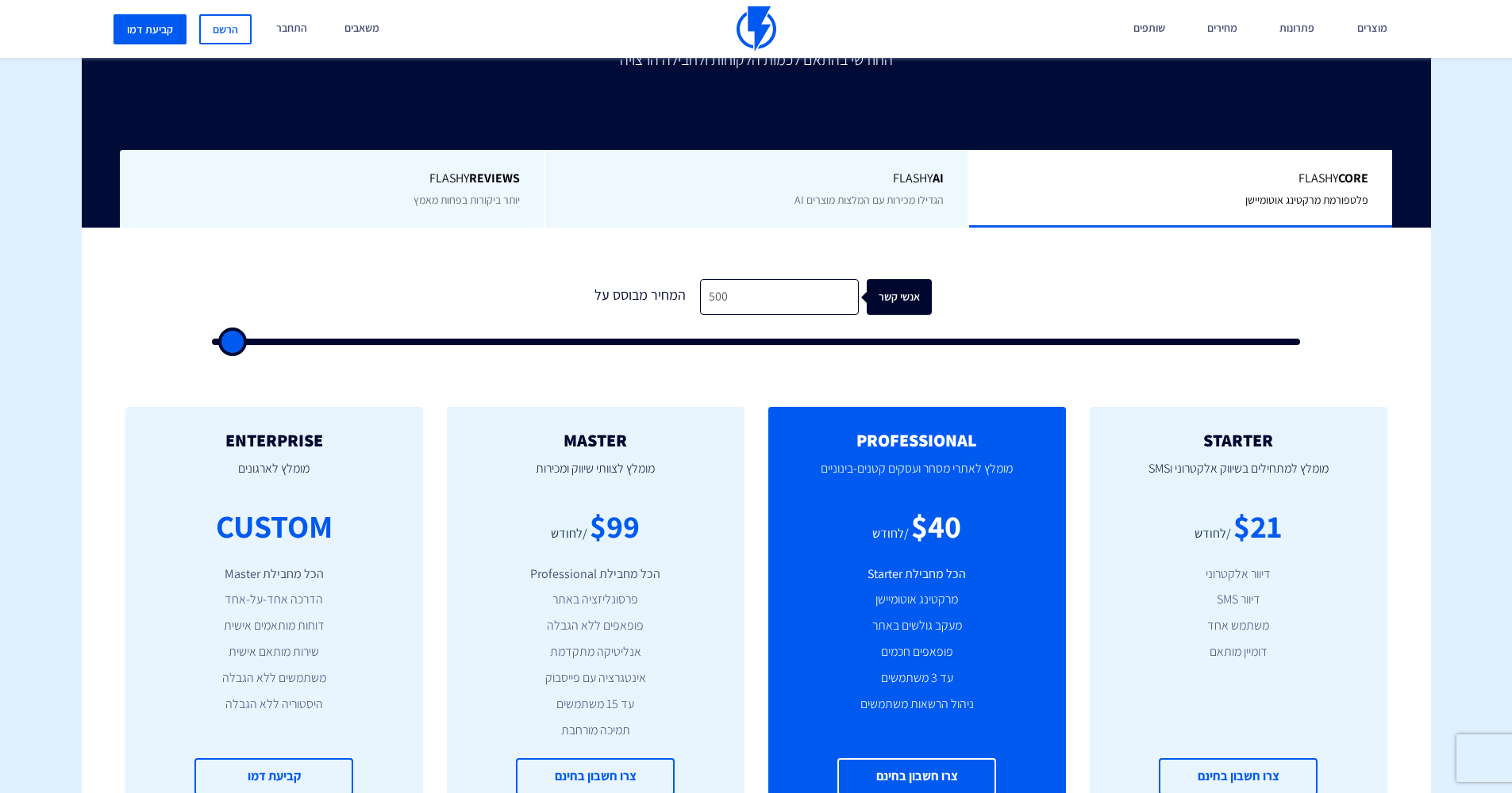
type input "500"
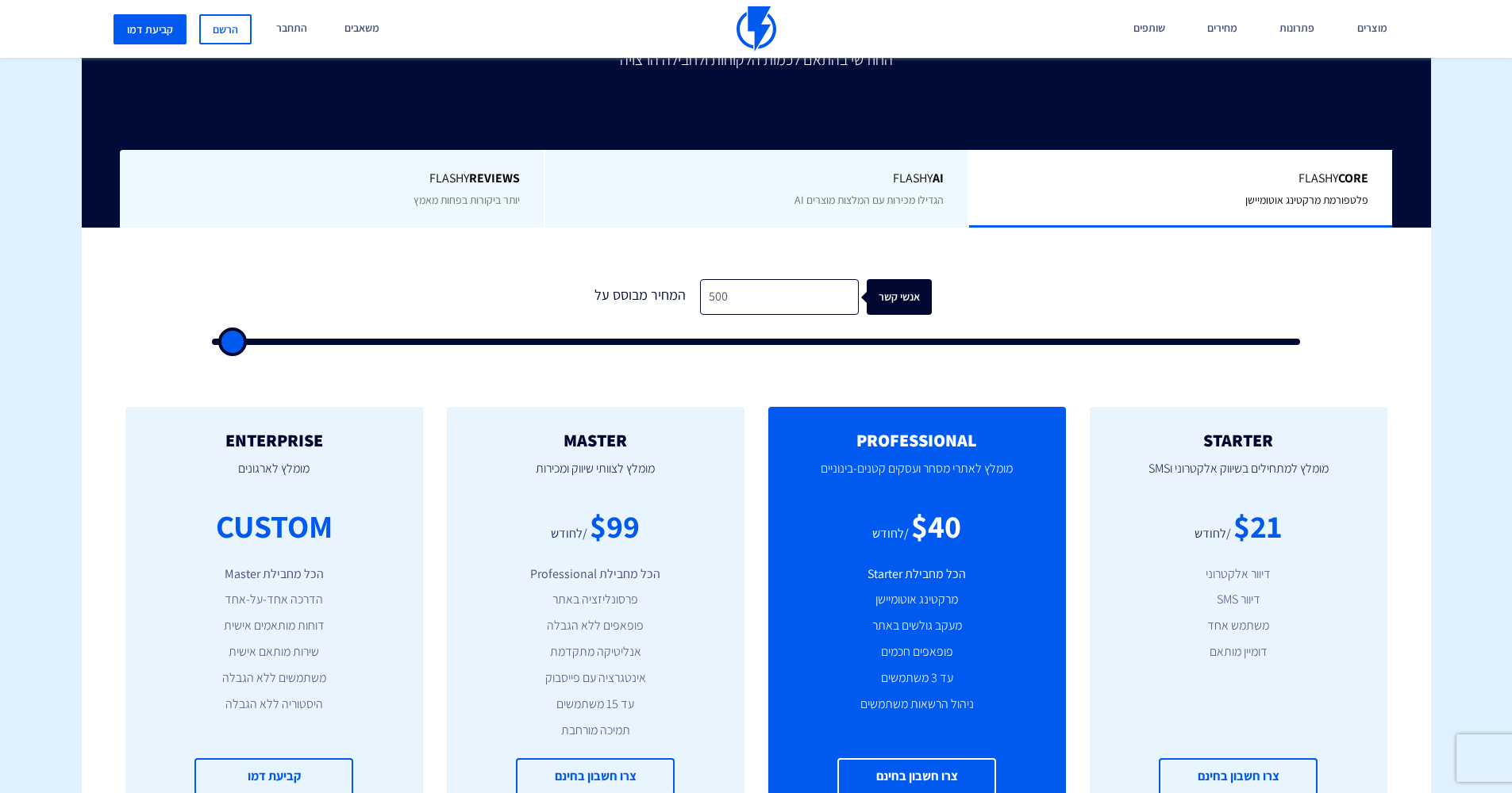
type input "500"
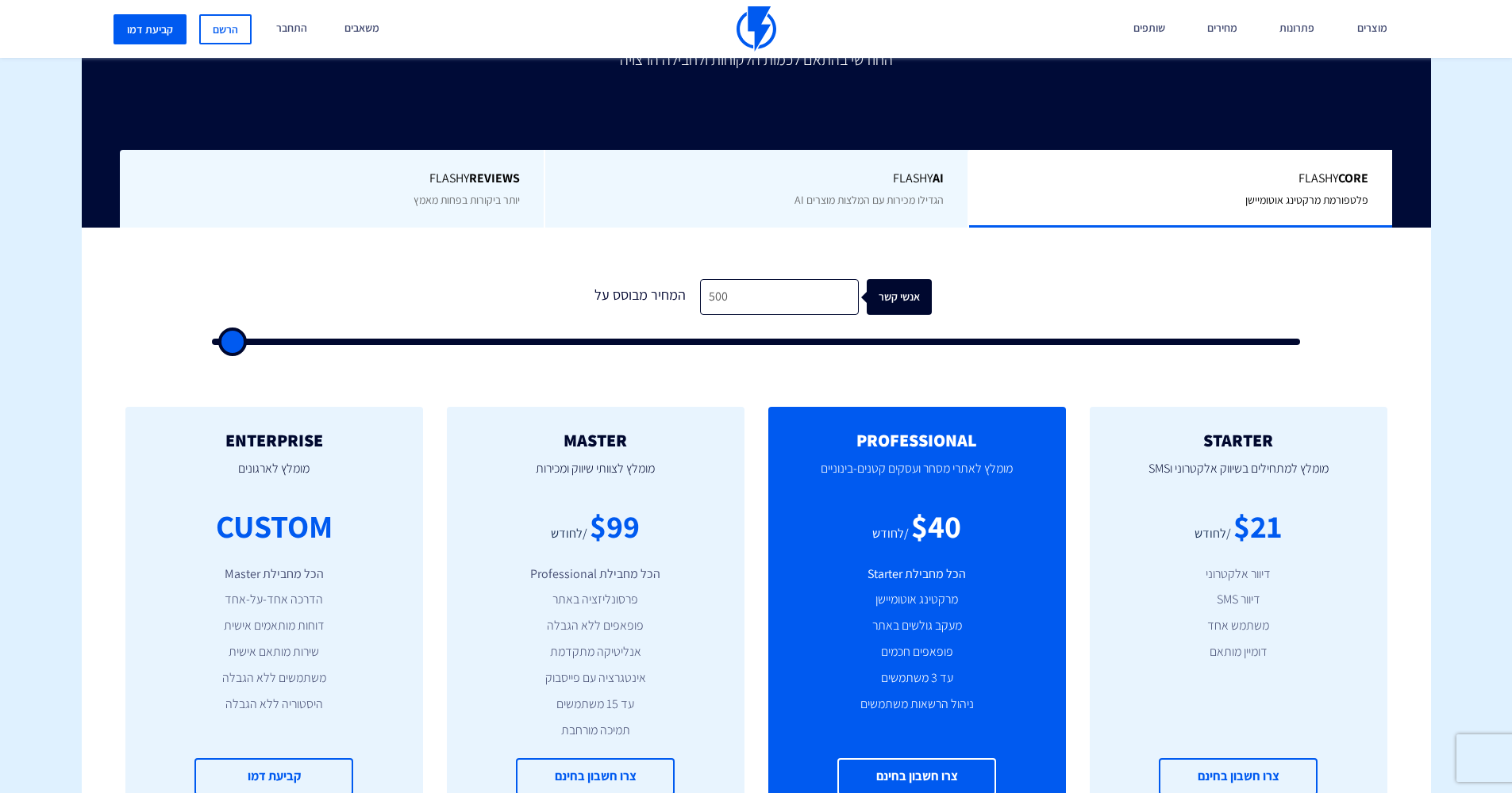
type input "500"
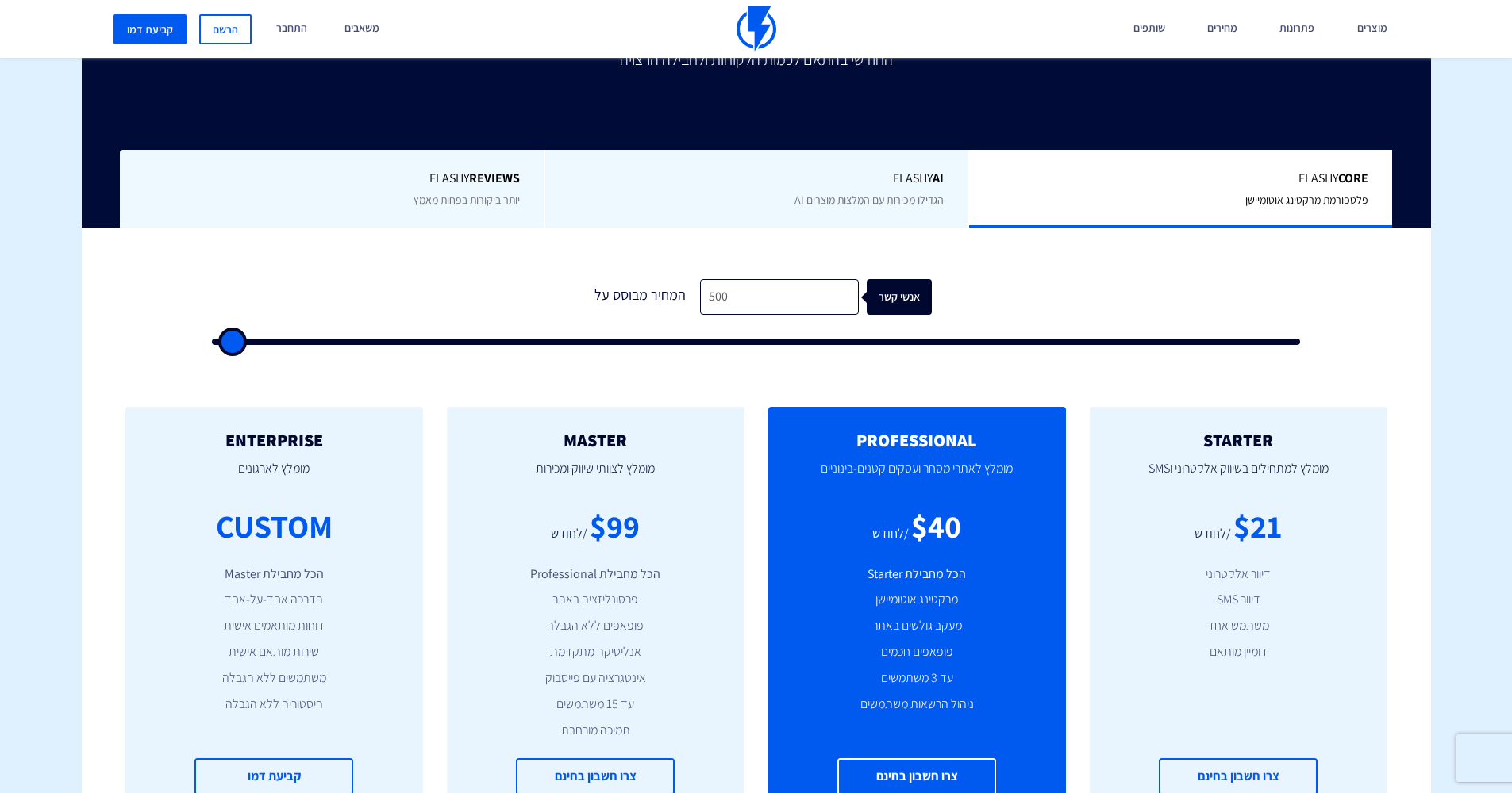
type input "500"
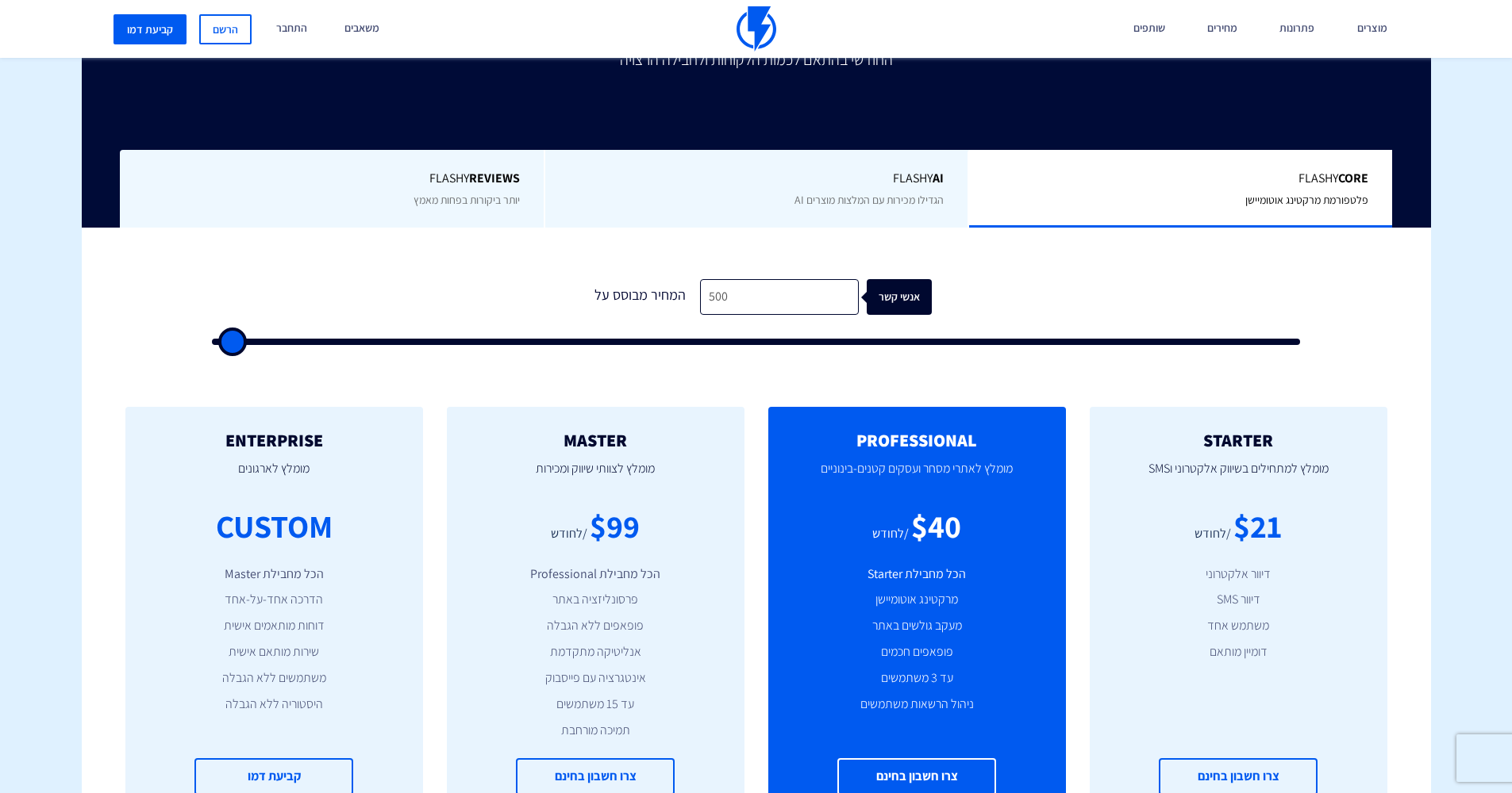
type input "500"
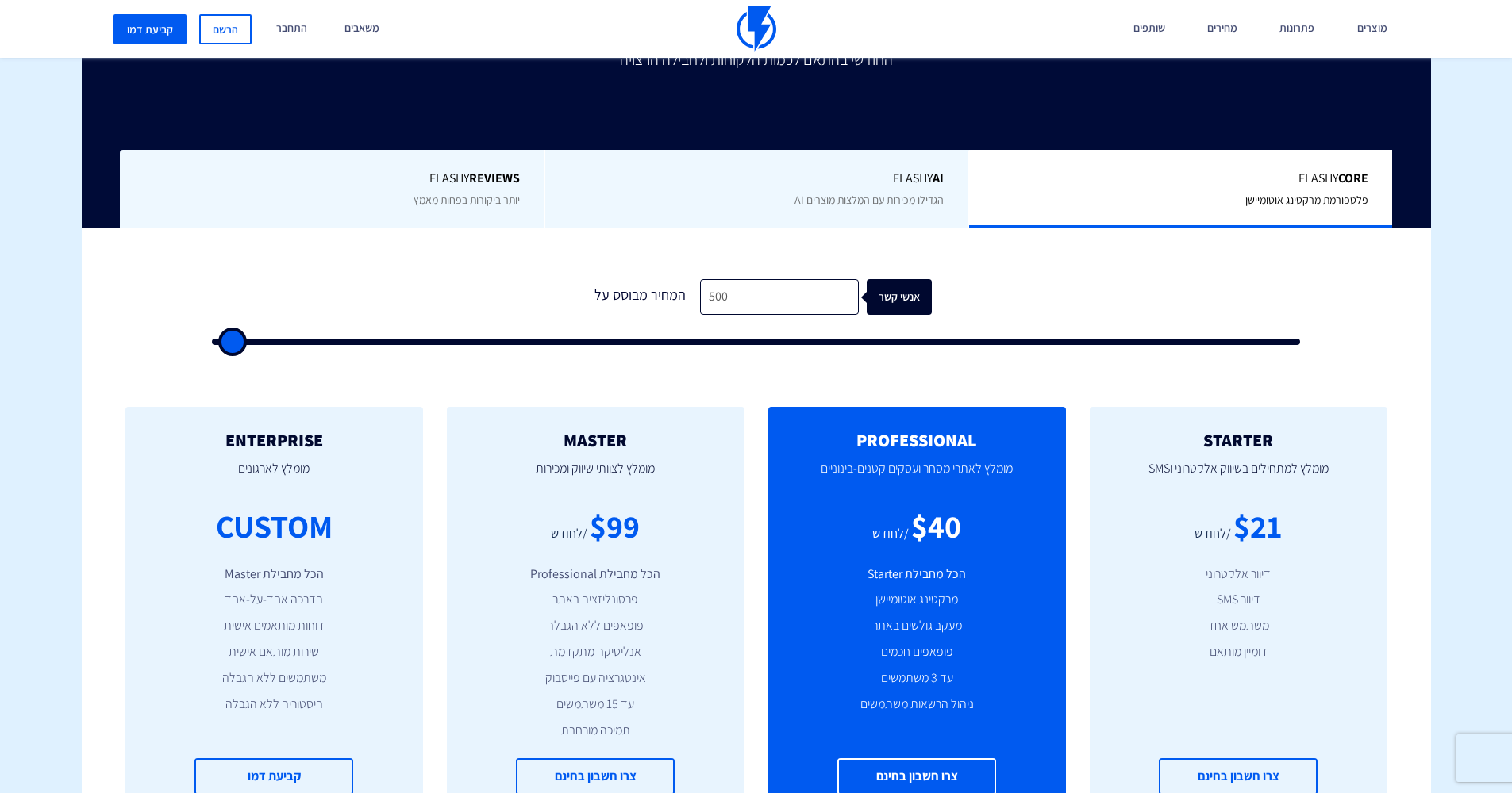
type input "500"
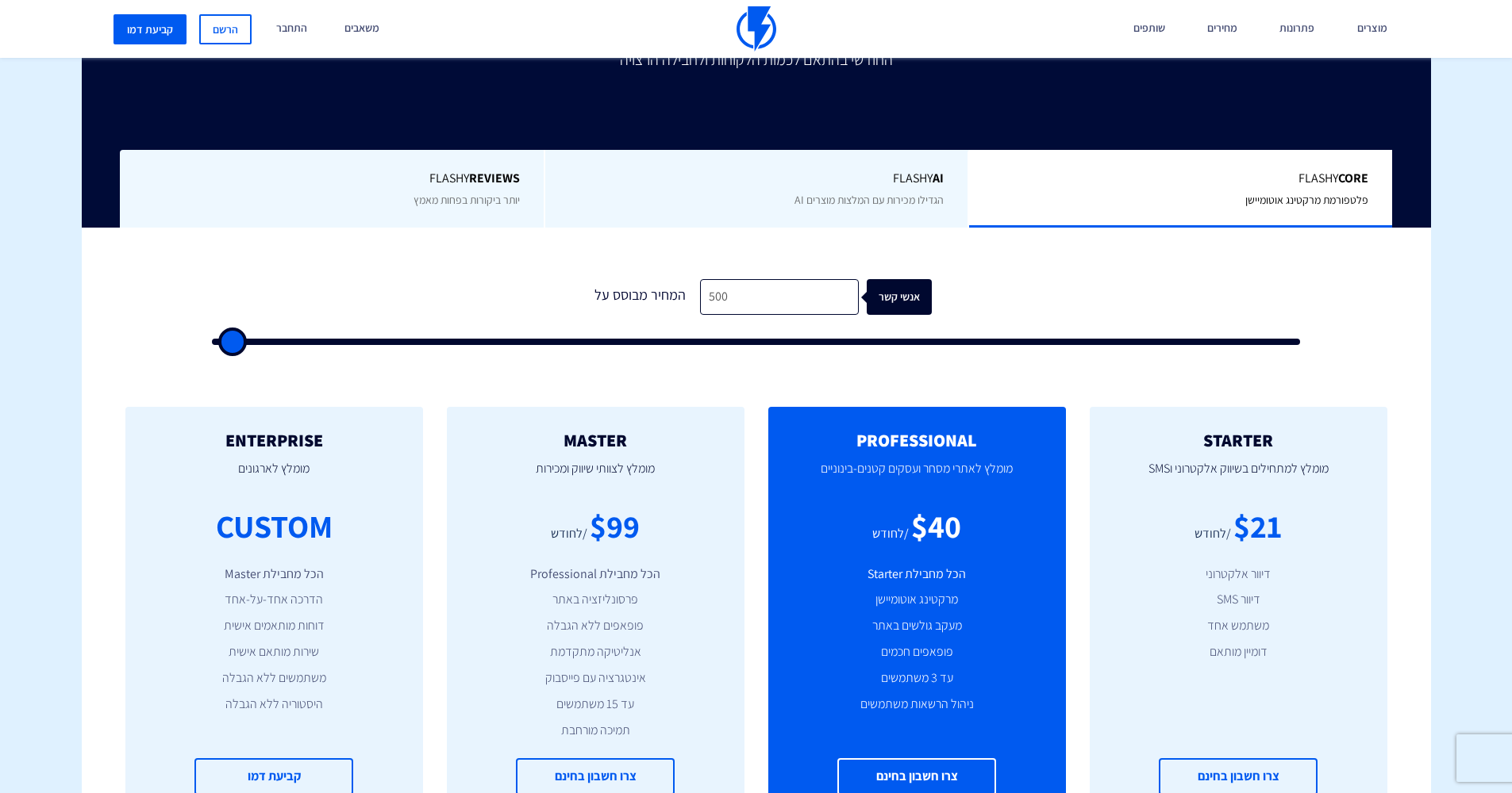
type input "500"
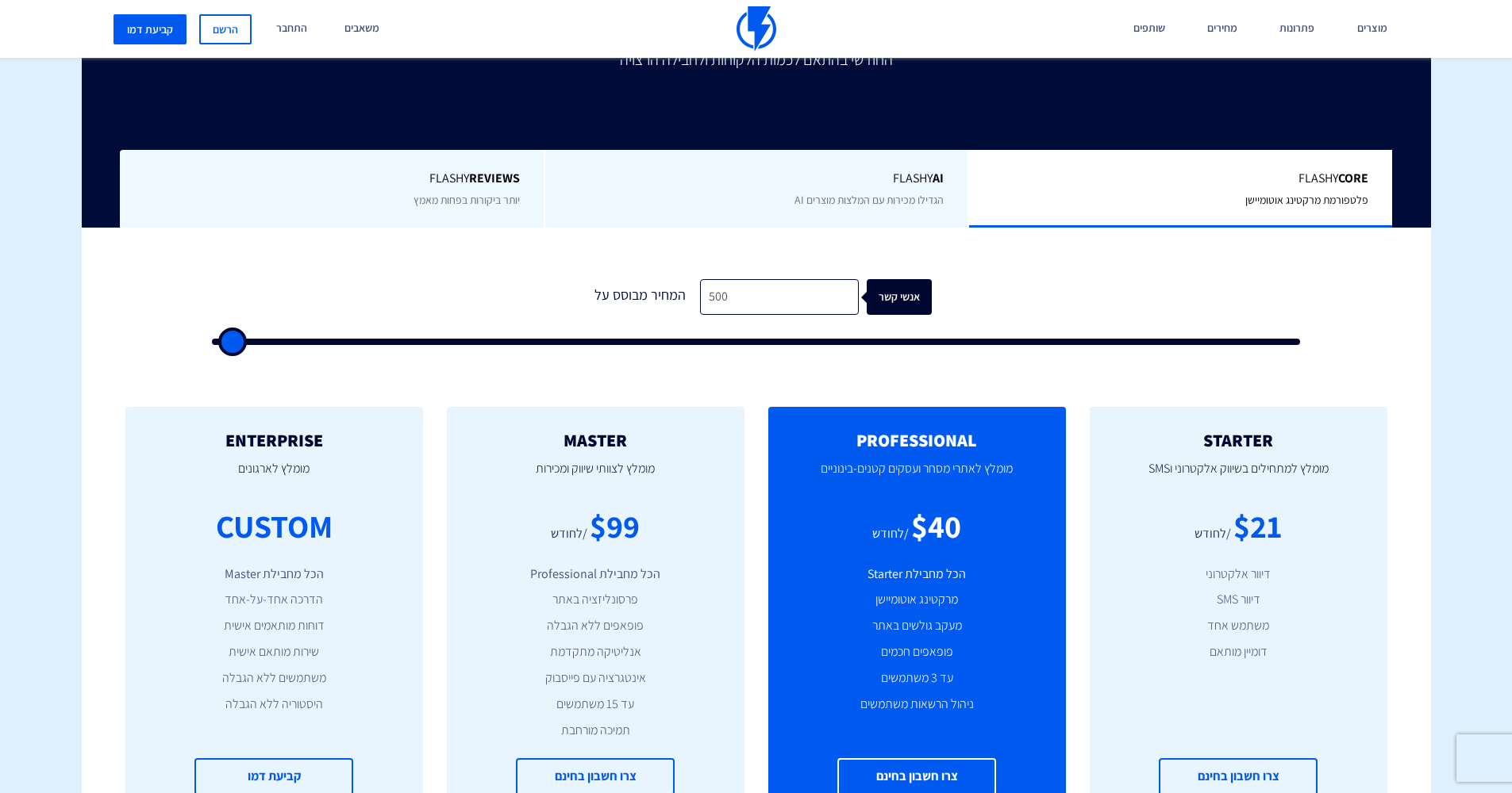
type input "500"
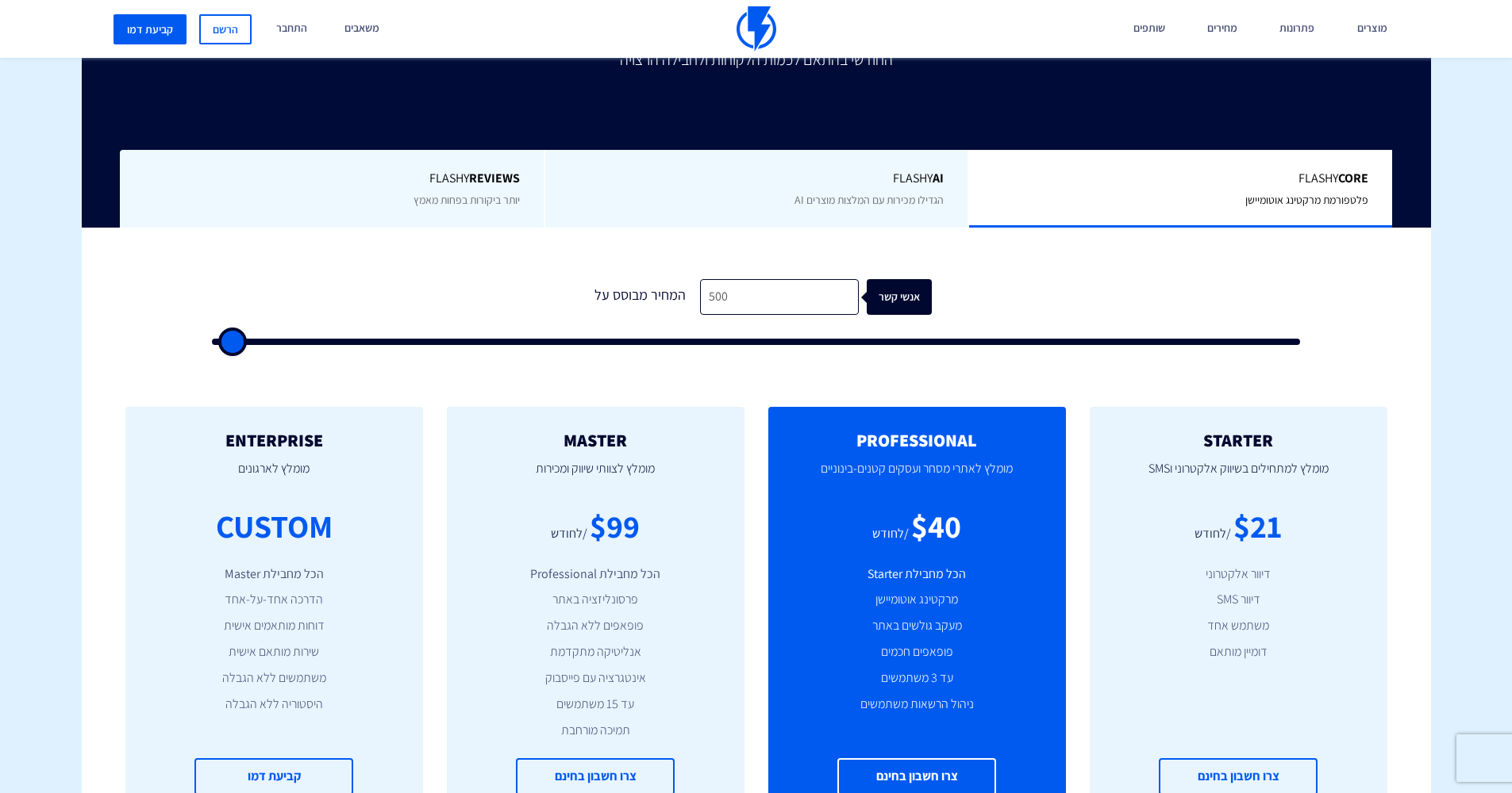
type input "500"
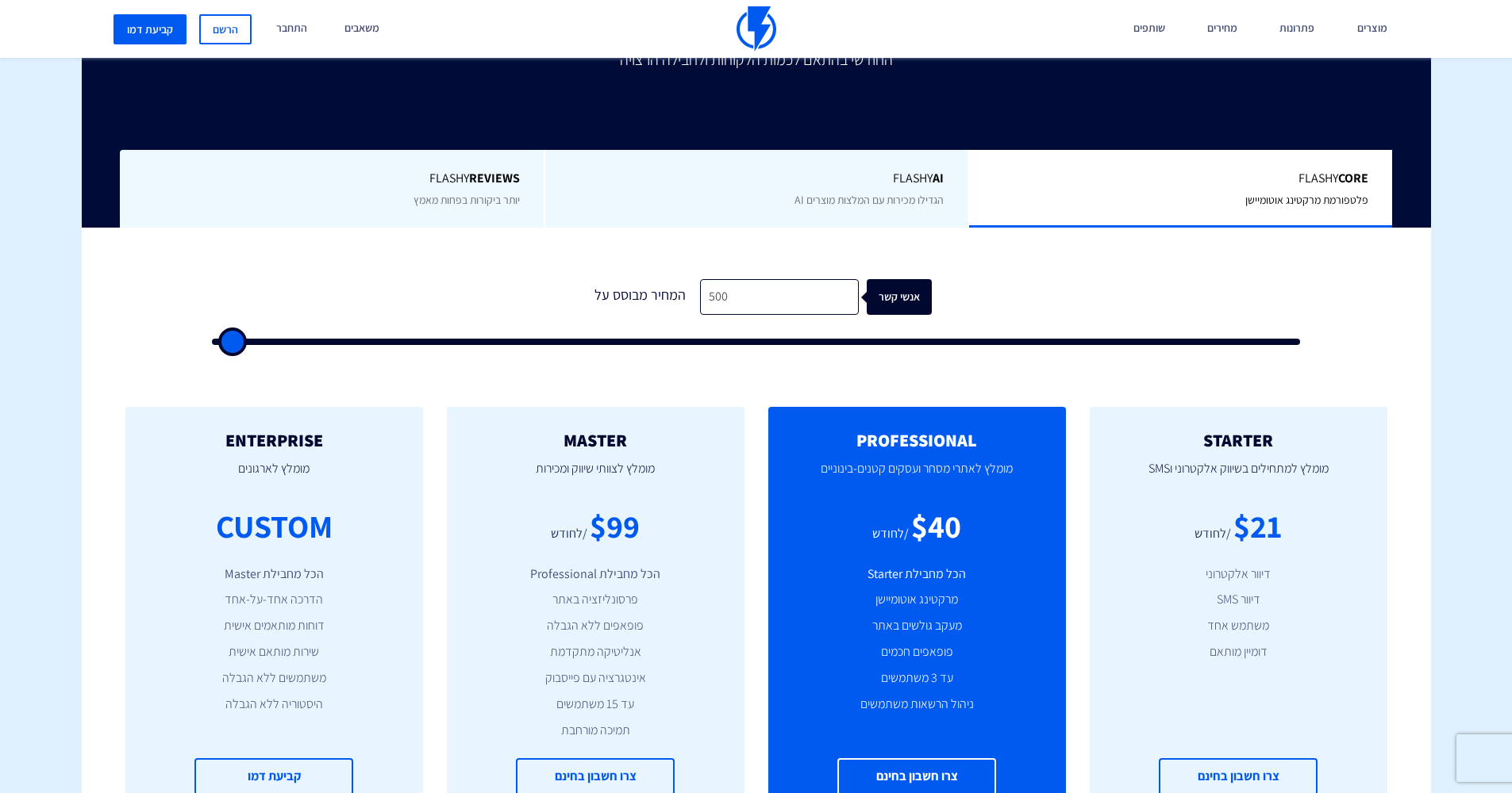
type input "500"
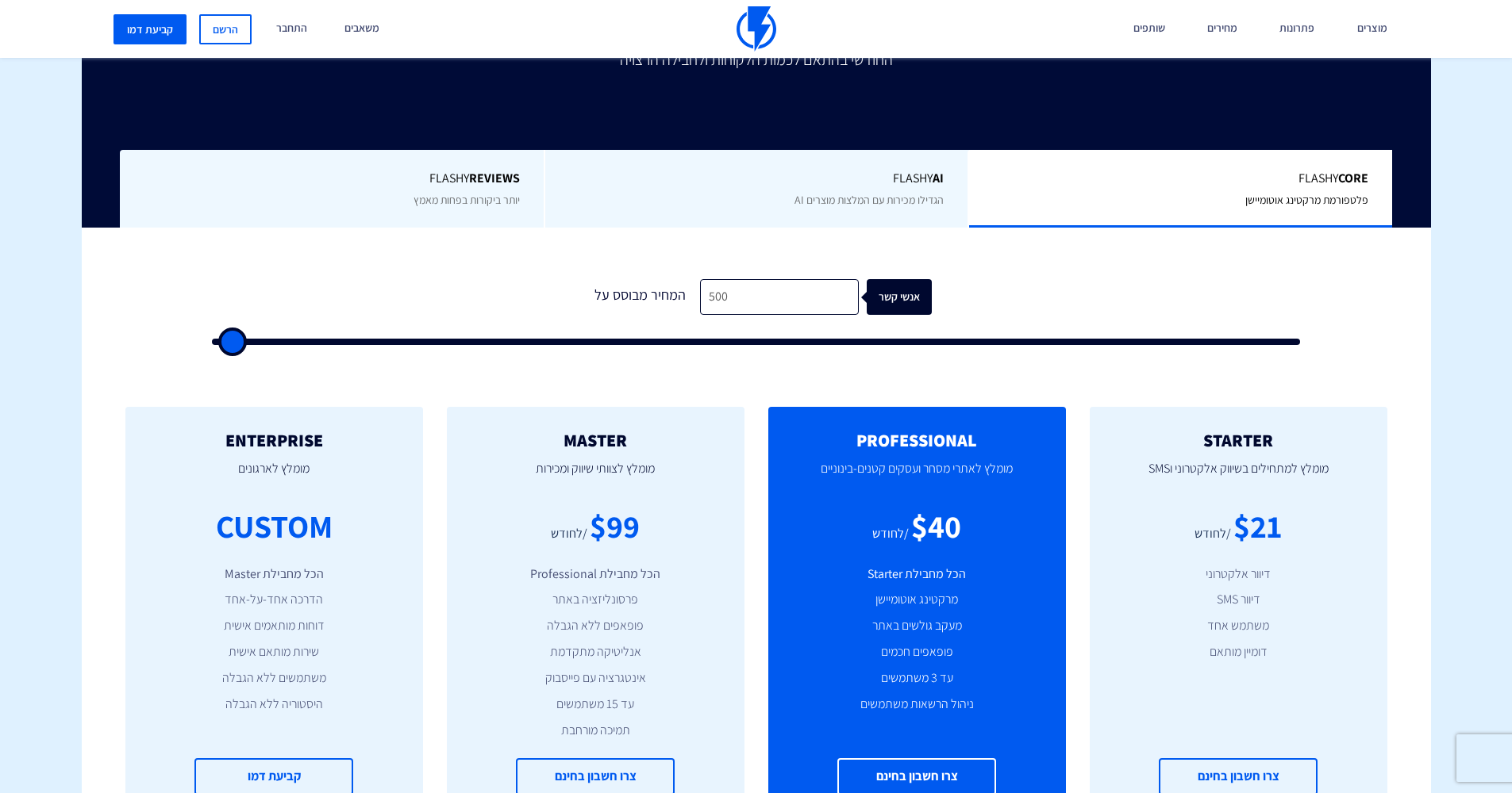
type input "500"
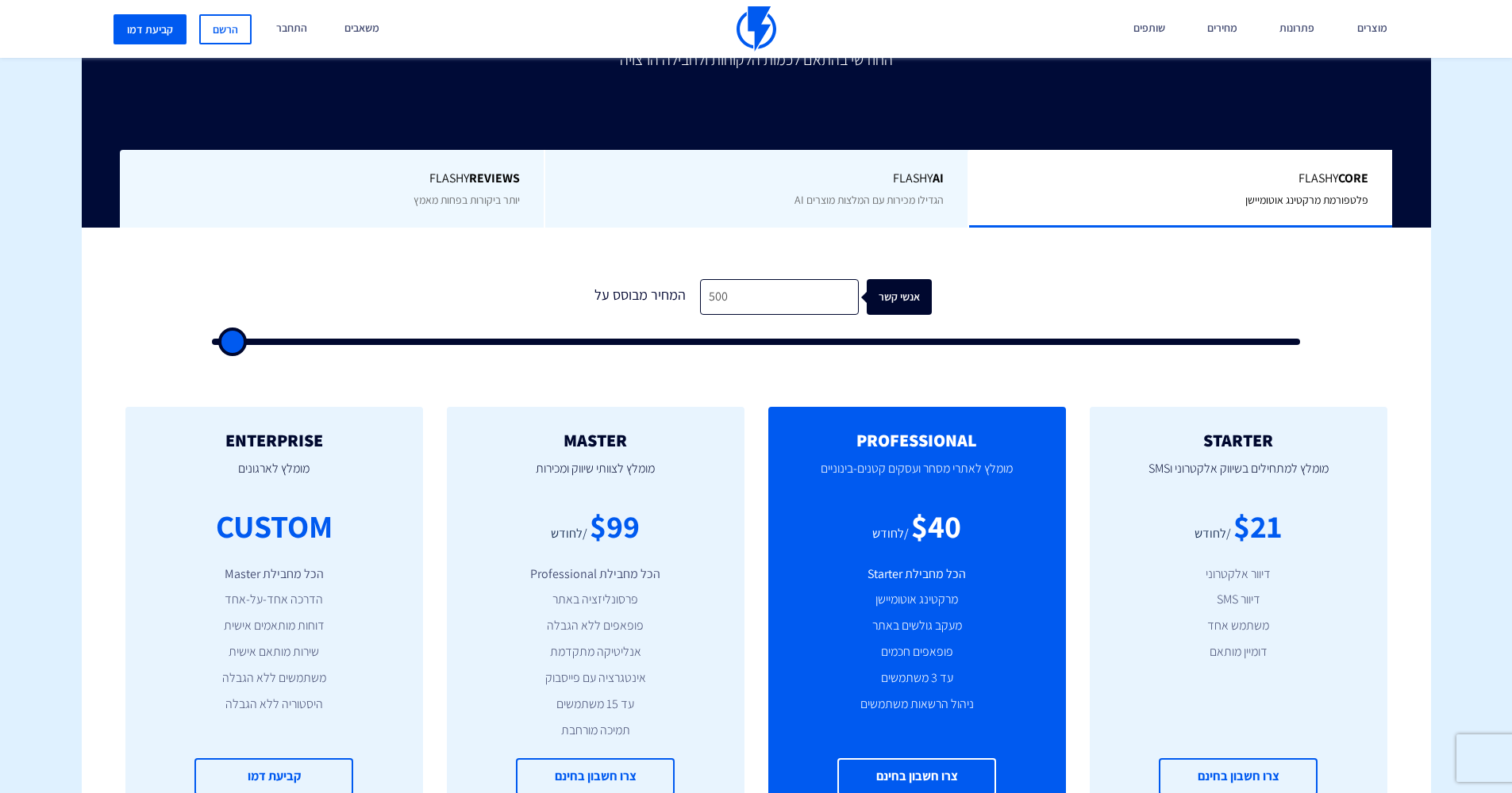
type input "500"
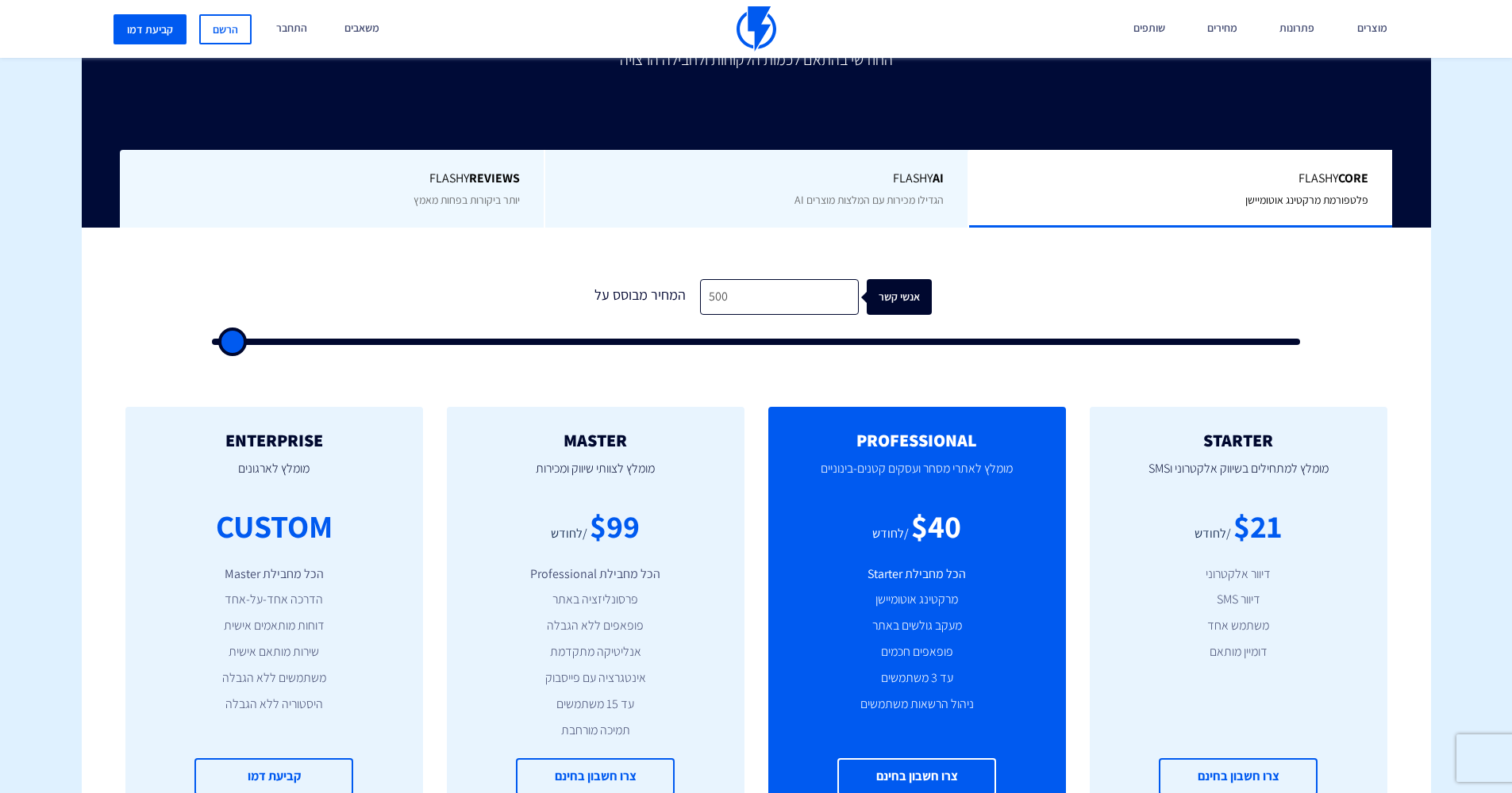
type input "500"
drag, startPoint x: 252, startPoint y: 342, endPoint x: 211, endPoint y: 338, distance: 41.2
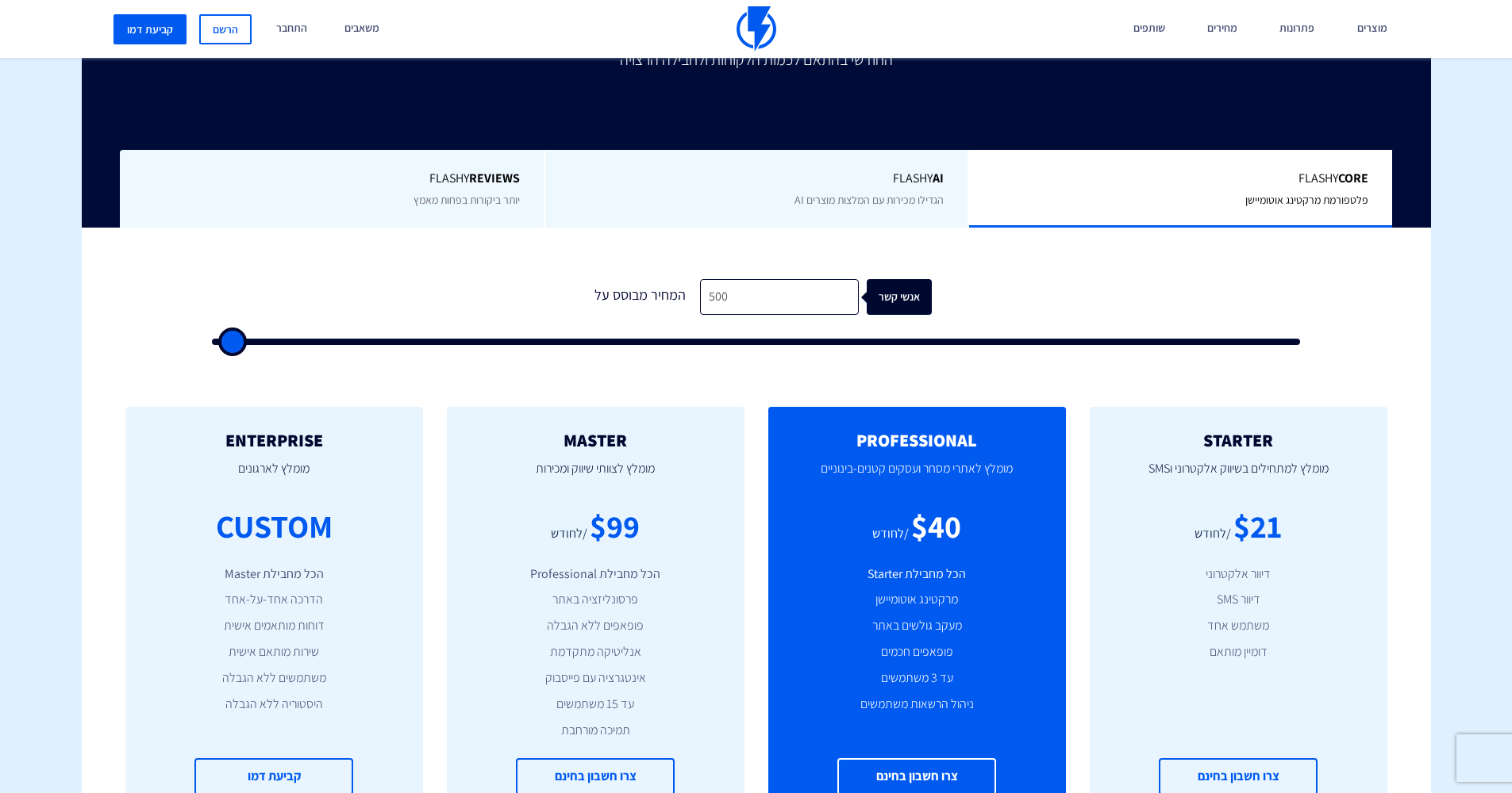
click at [209, 338] on div "1 המחיר מבוסס על 500 אנשי קשר" at bounding box center [756, 307] width 1120 height 136
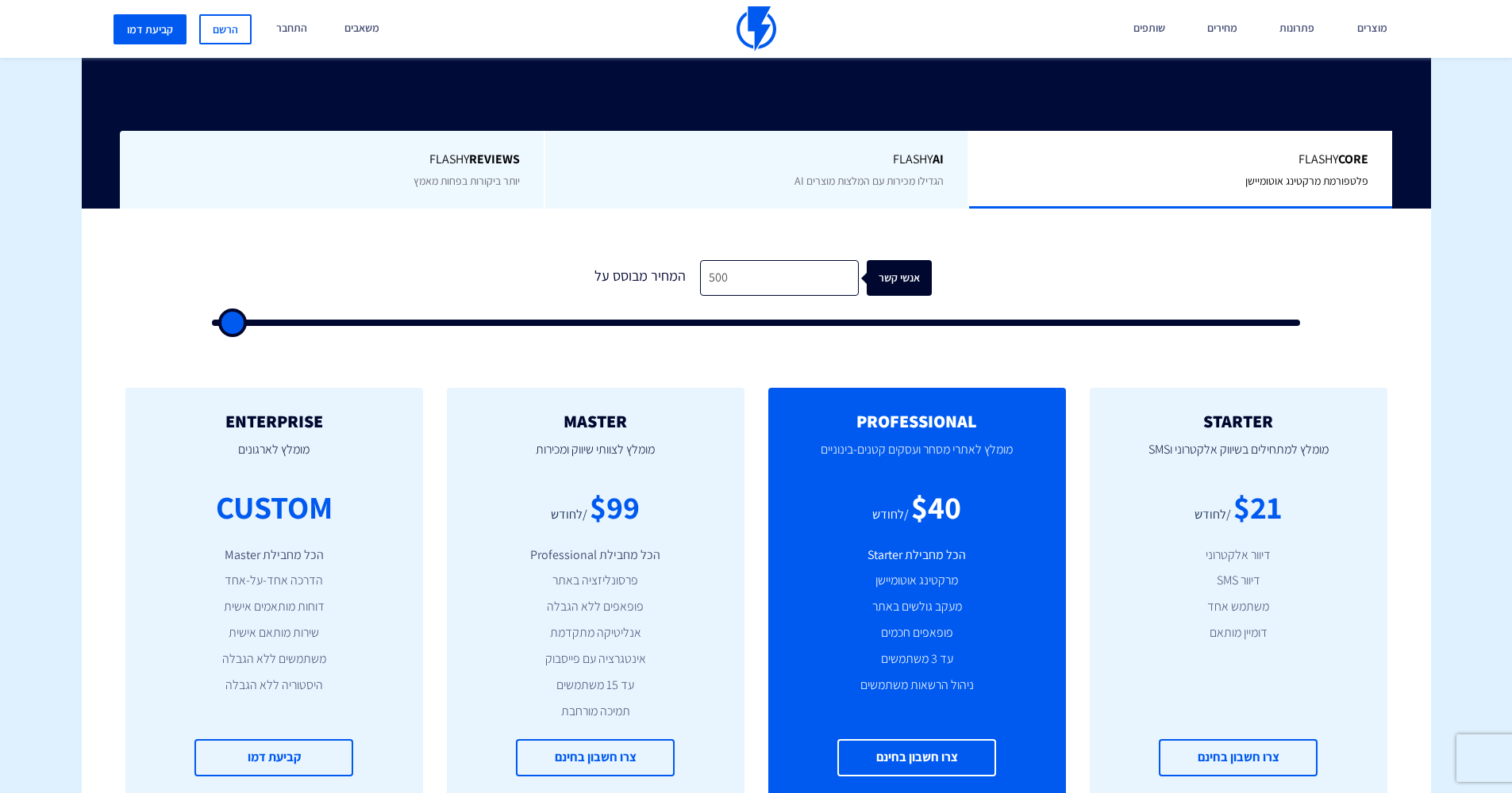
scroll to position [556, 0]
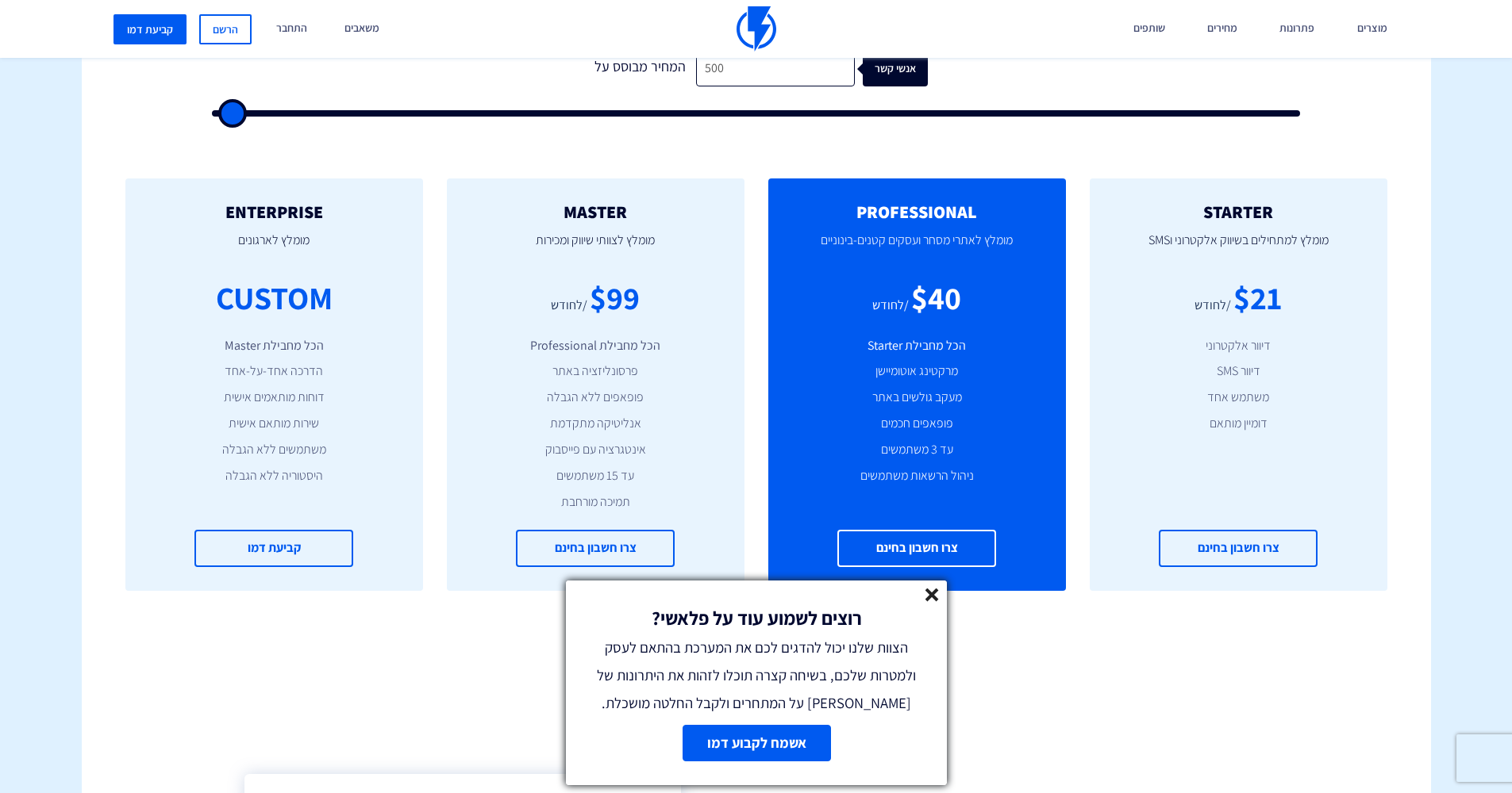
click at [935, 594] on icon at bounding box center [931, 595] width 14 height 14
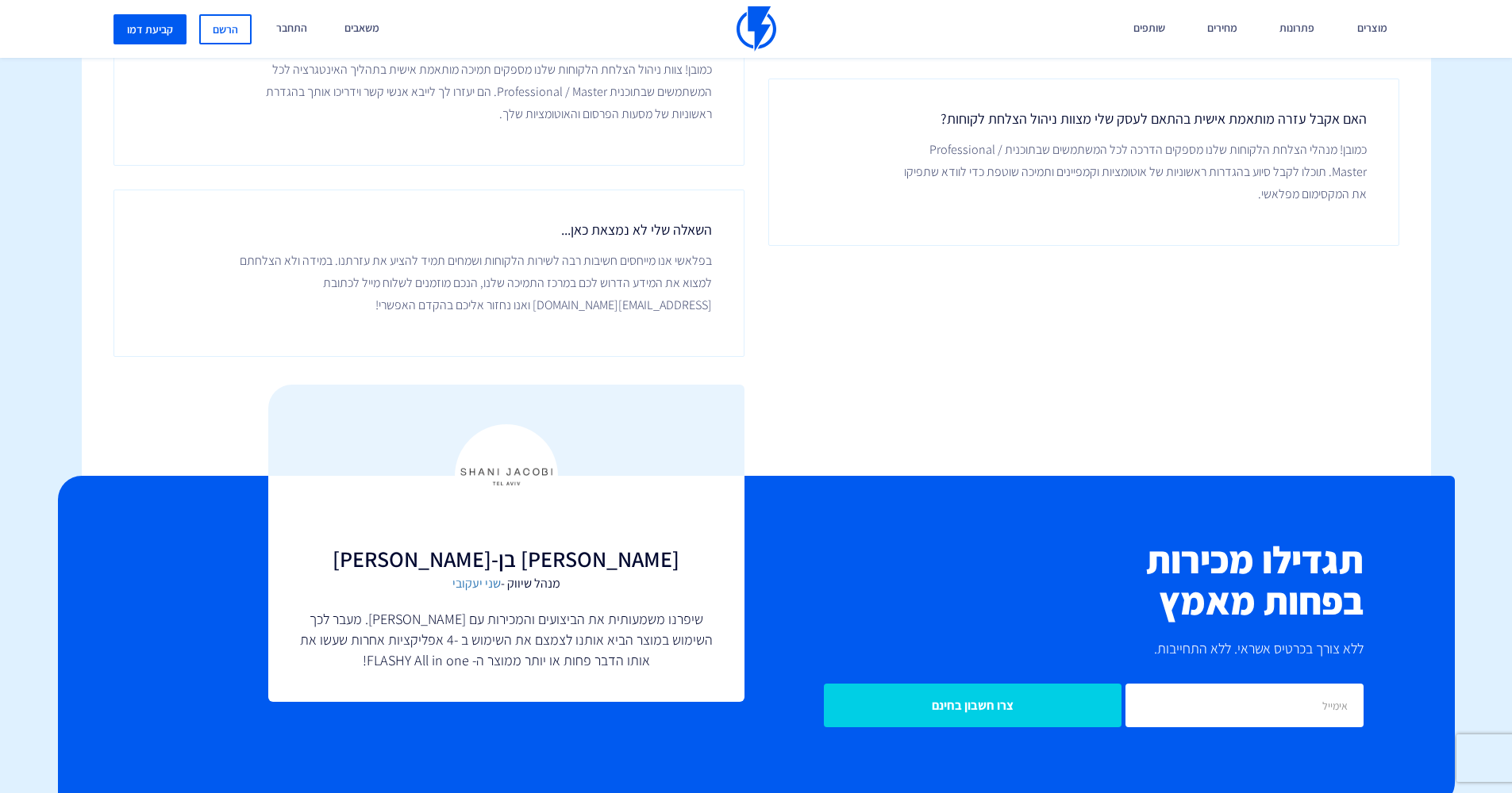
scroll to position [3690, 0]
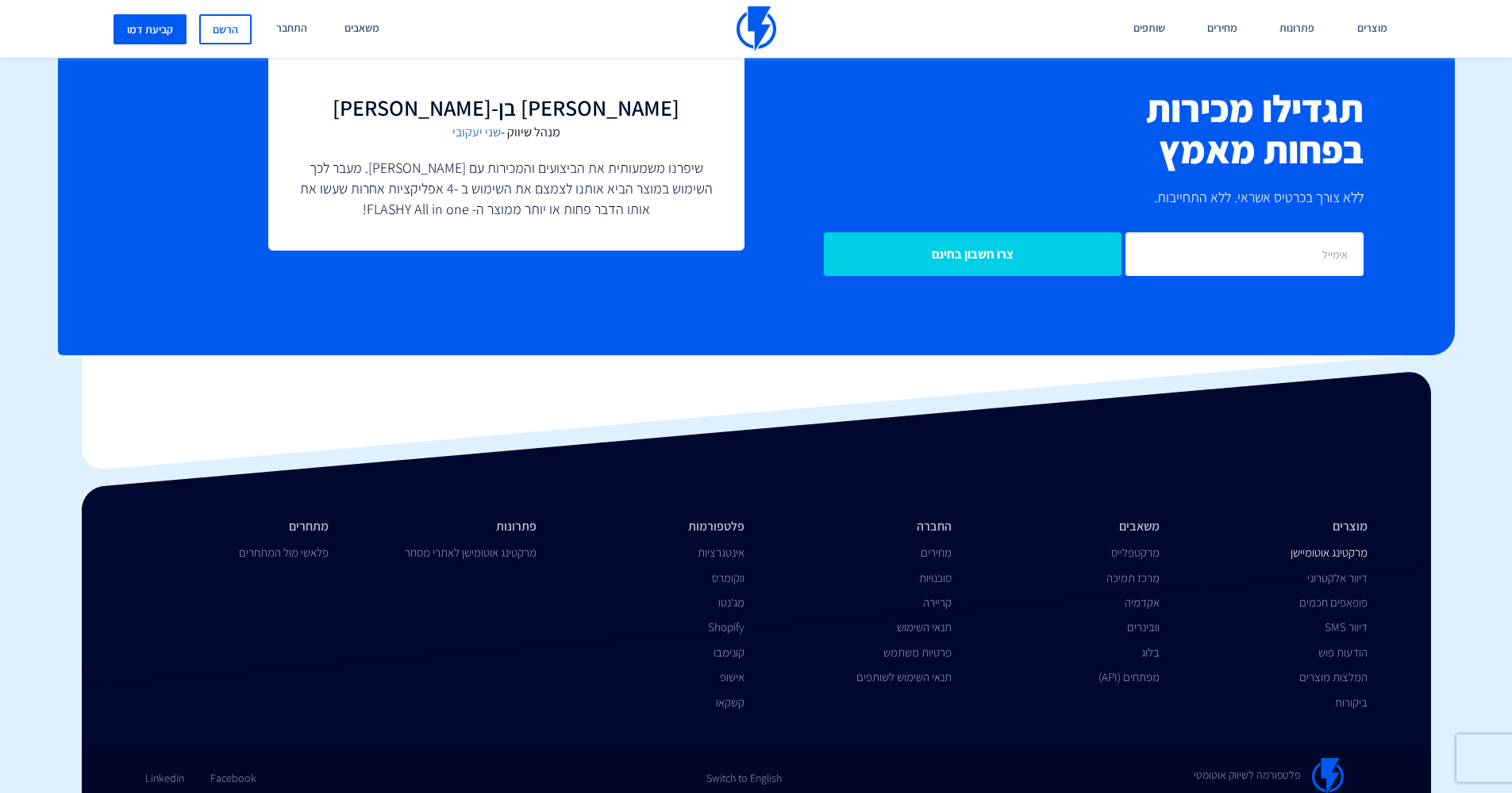
click at [1340, 549] on link "מרקטינג אוטומיישן" at bounding box center [1328, 552] width 77 height 15
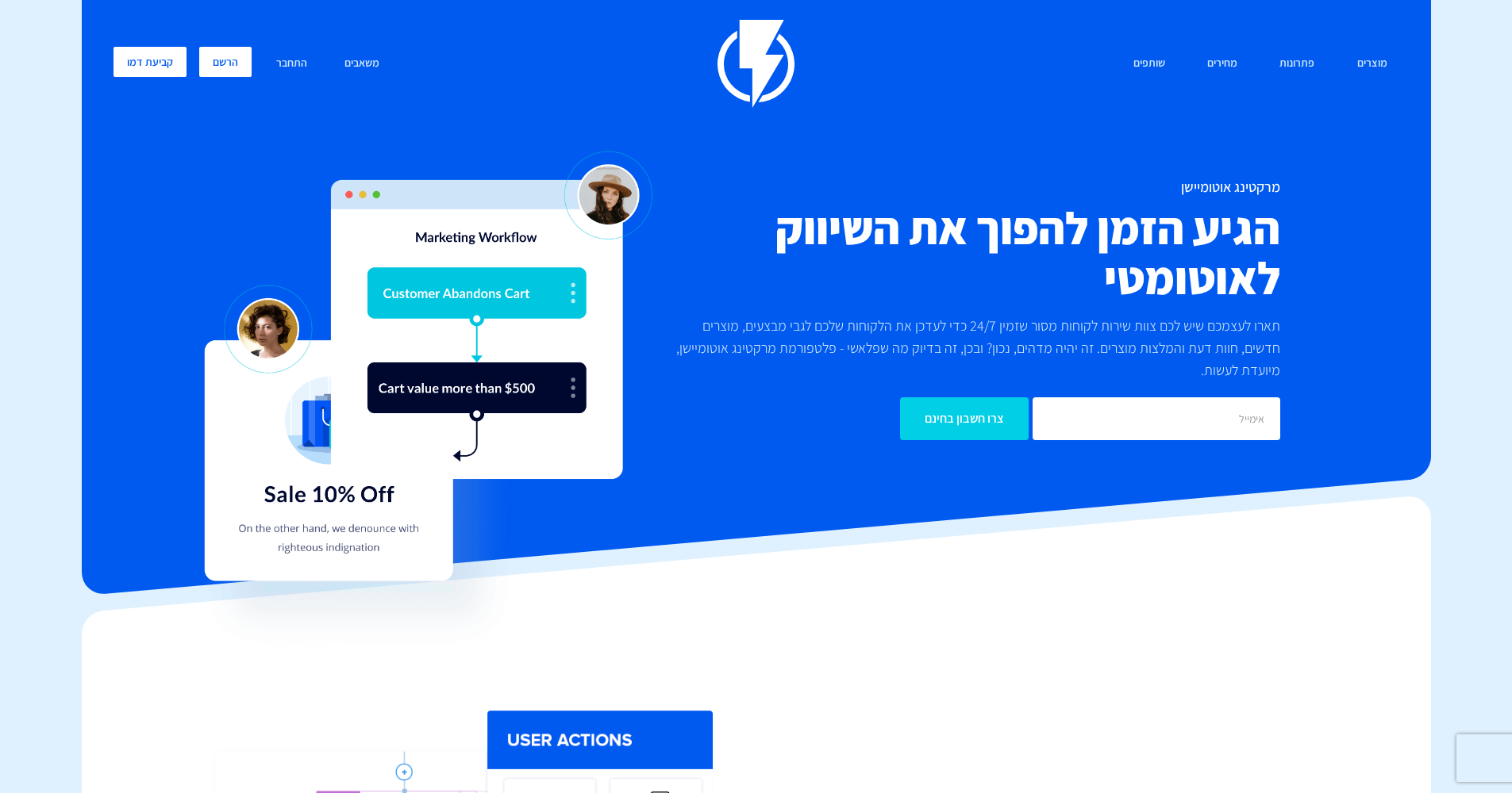
click at [228, 61] on link "הרשם" at bounding box center [225, 61] width 52 height 30
click at [297, 61] on link "התחבר" at bounding box center [291, 64] width 55 height 34
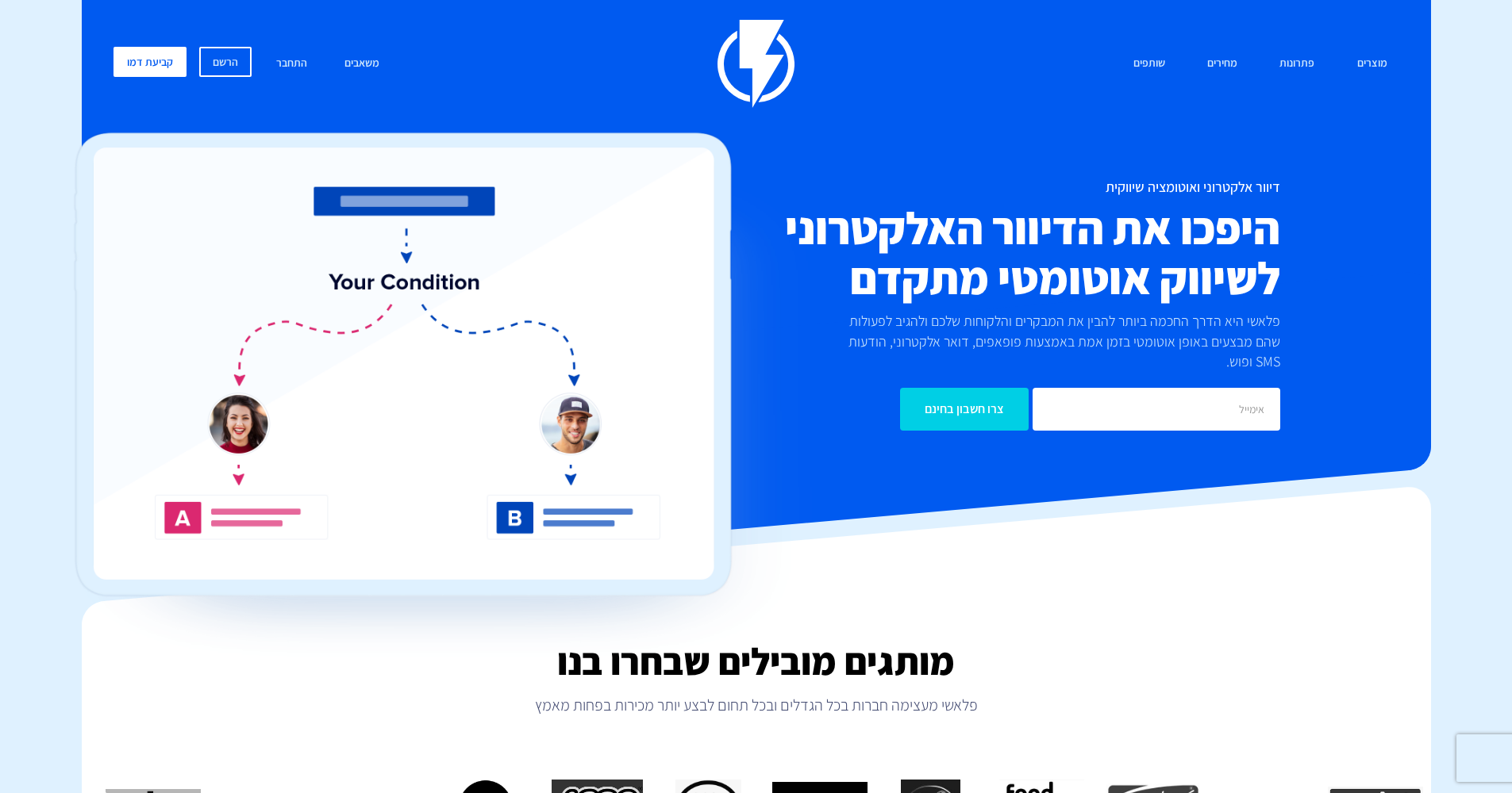
scroll to position [725, 0]
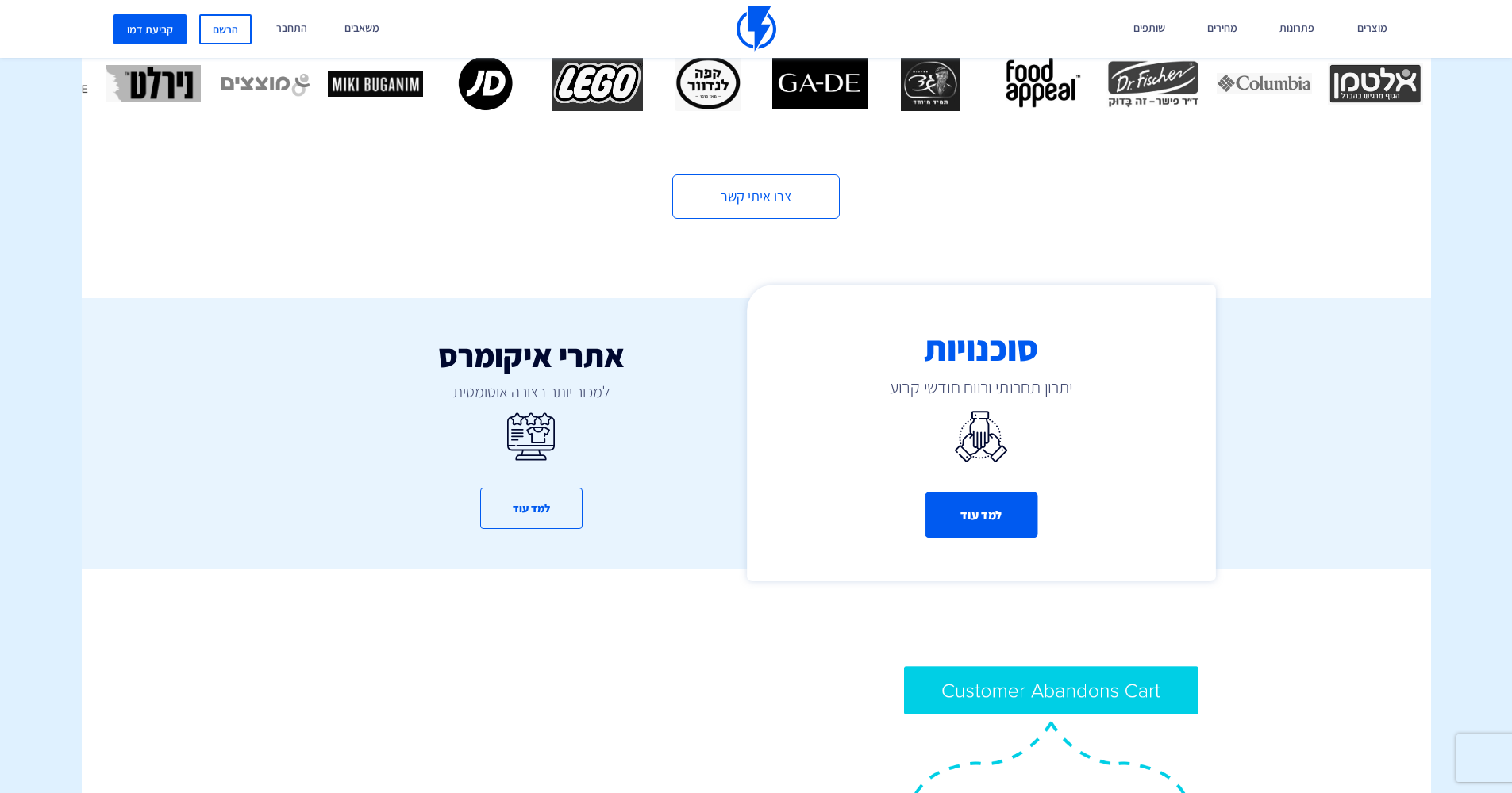
click at [980, 492] on button "למד עוד" at bounding box center [981, 515] width 113 height 45
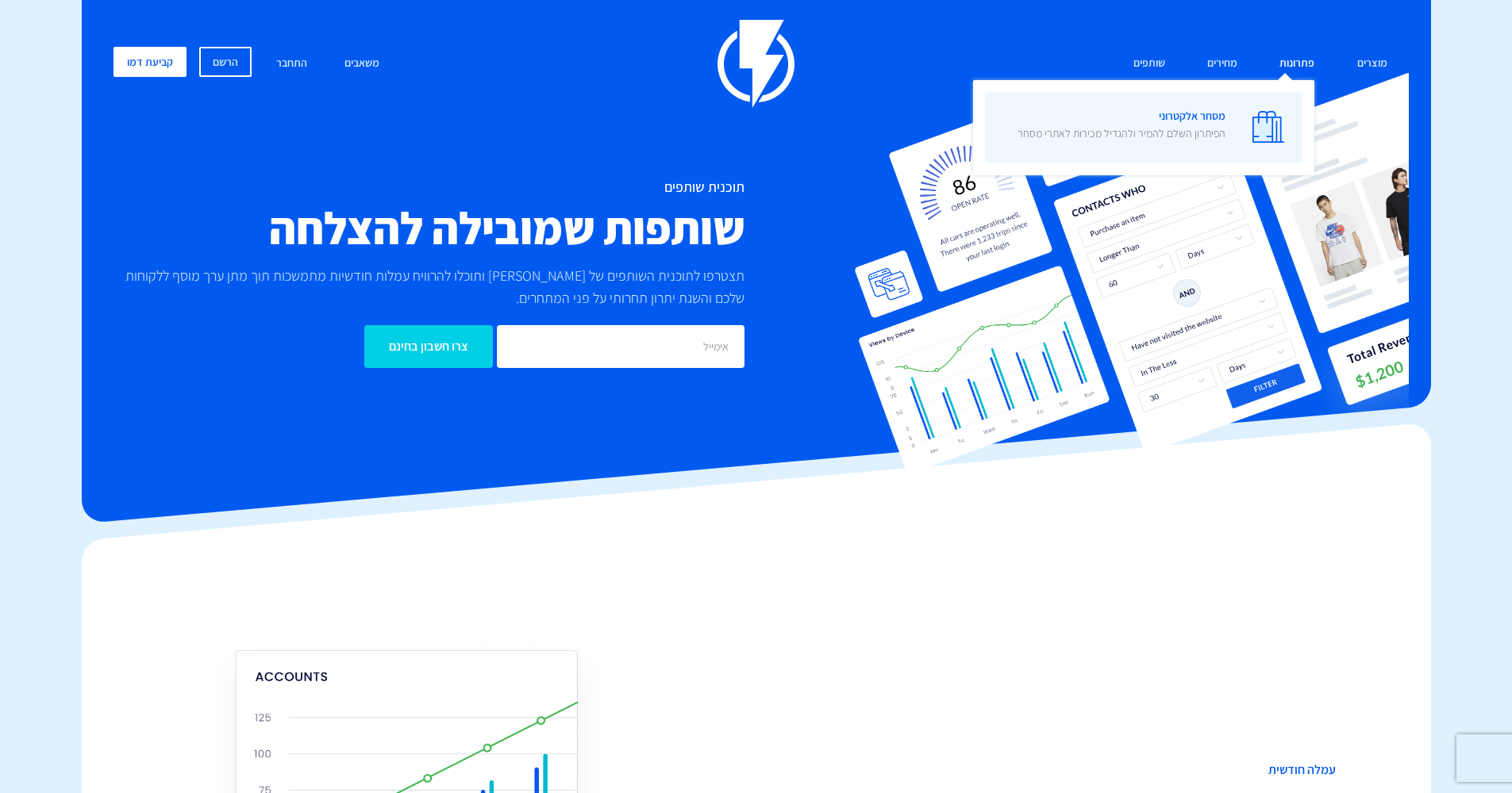
click at [1236, 110] on link "מסחר אלקטרוני הפיתרון השלם להמיר ולהגדיל מכירות לאתרי מסחר" at bounding box center [1144, 127] width 317 height 71
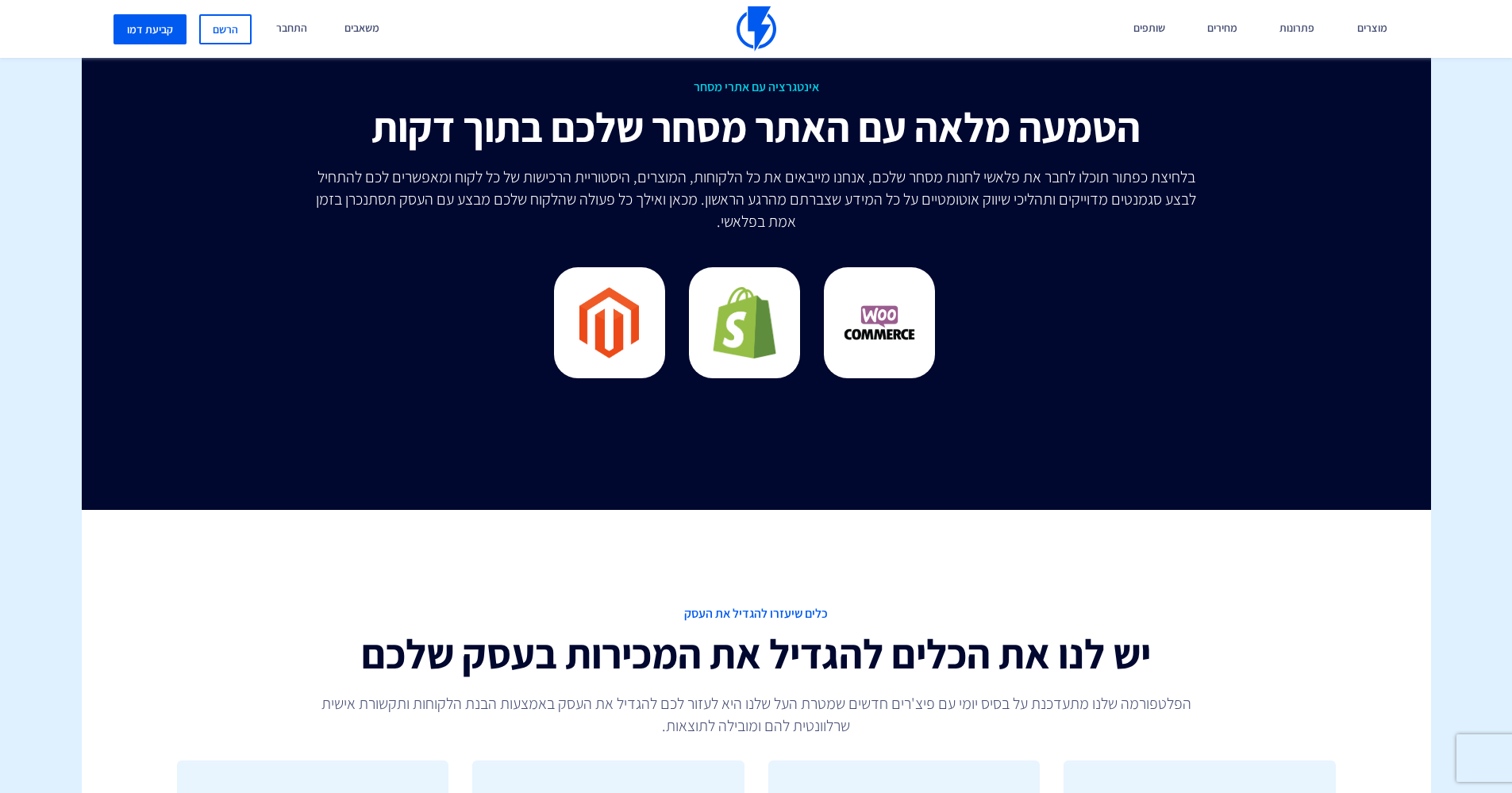
scroll to position [5085, 0]
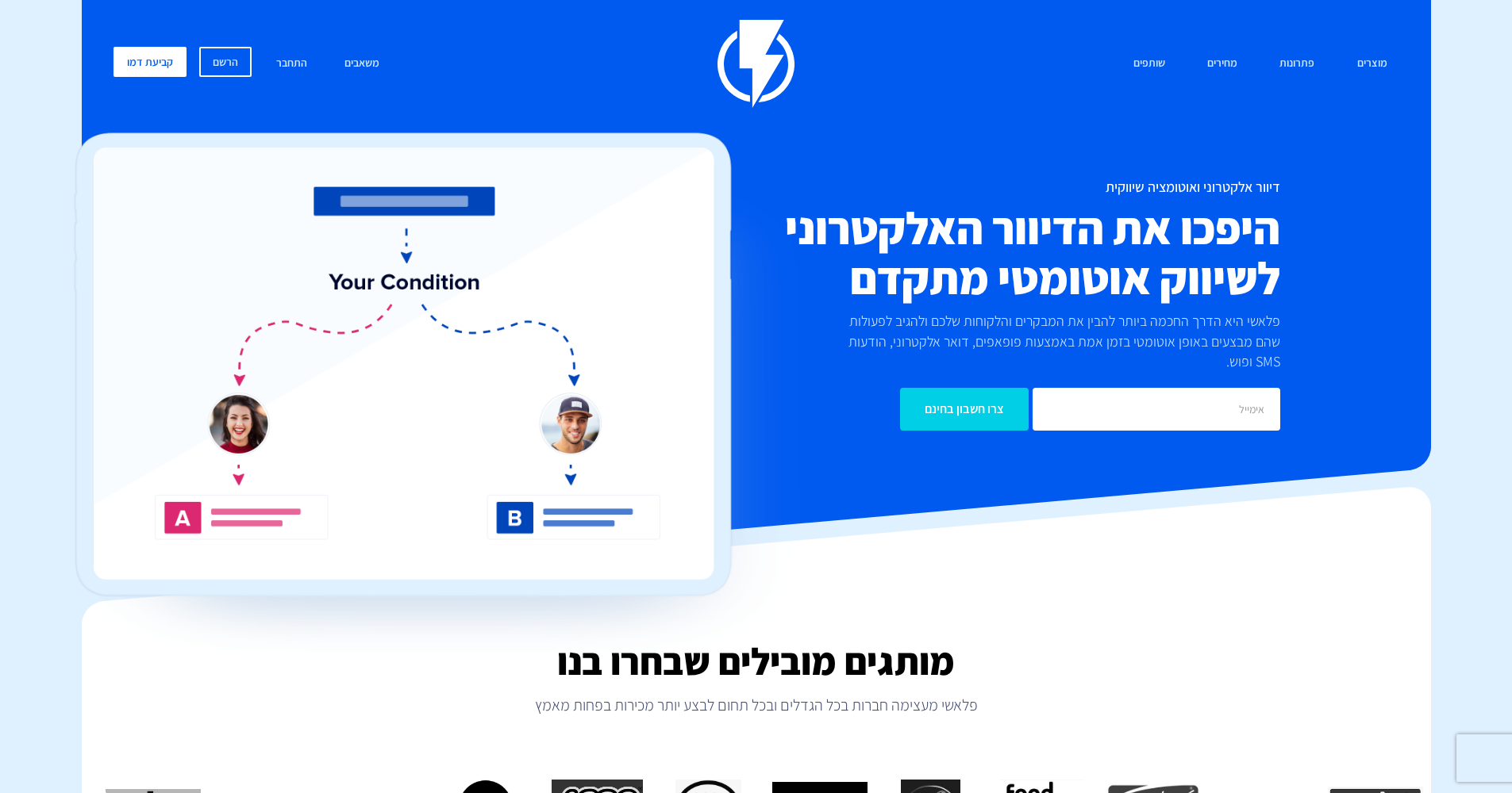
click at [502, 108] on div "מוצרים שיווק אוטומטי הפכו את השיווק לאוטומטי דיוור אלקטרוני שלחו את המסר הנכון …" at bounding box center [756, 64] width 1309 height 88
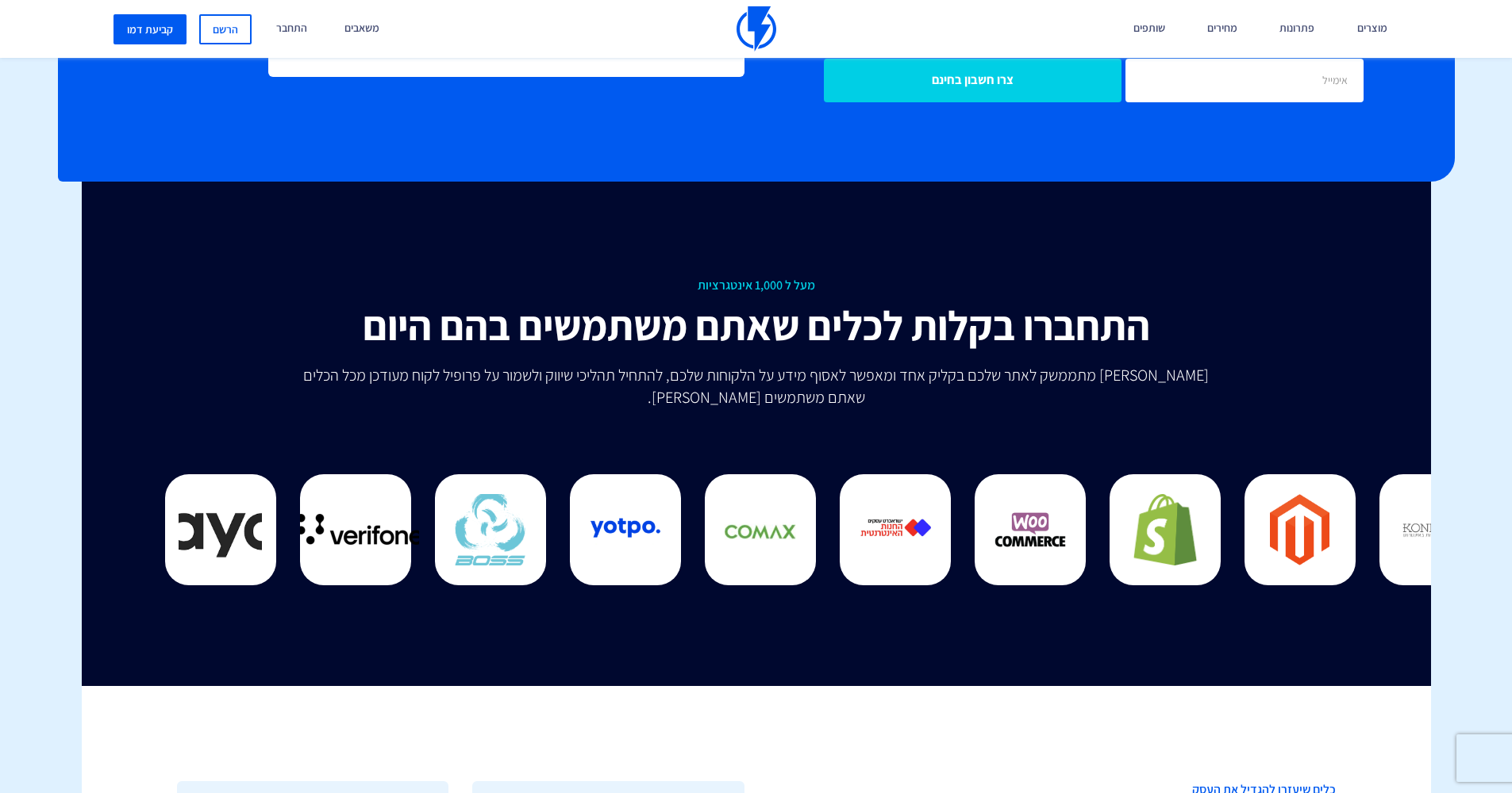
scroll to position [3591, 0]
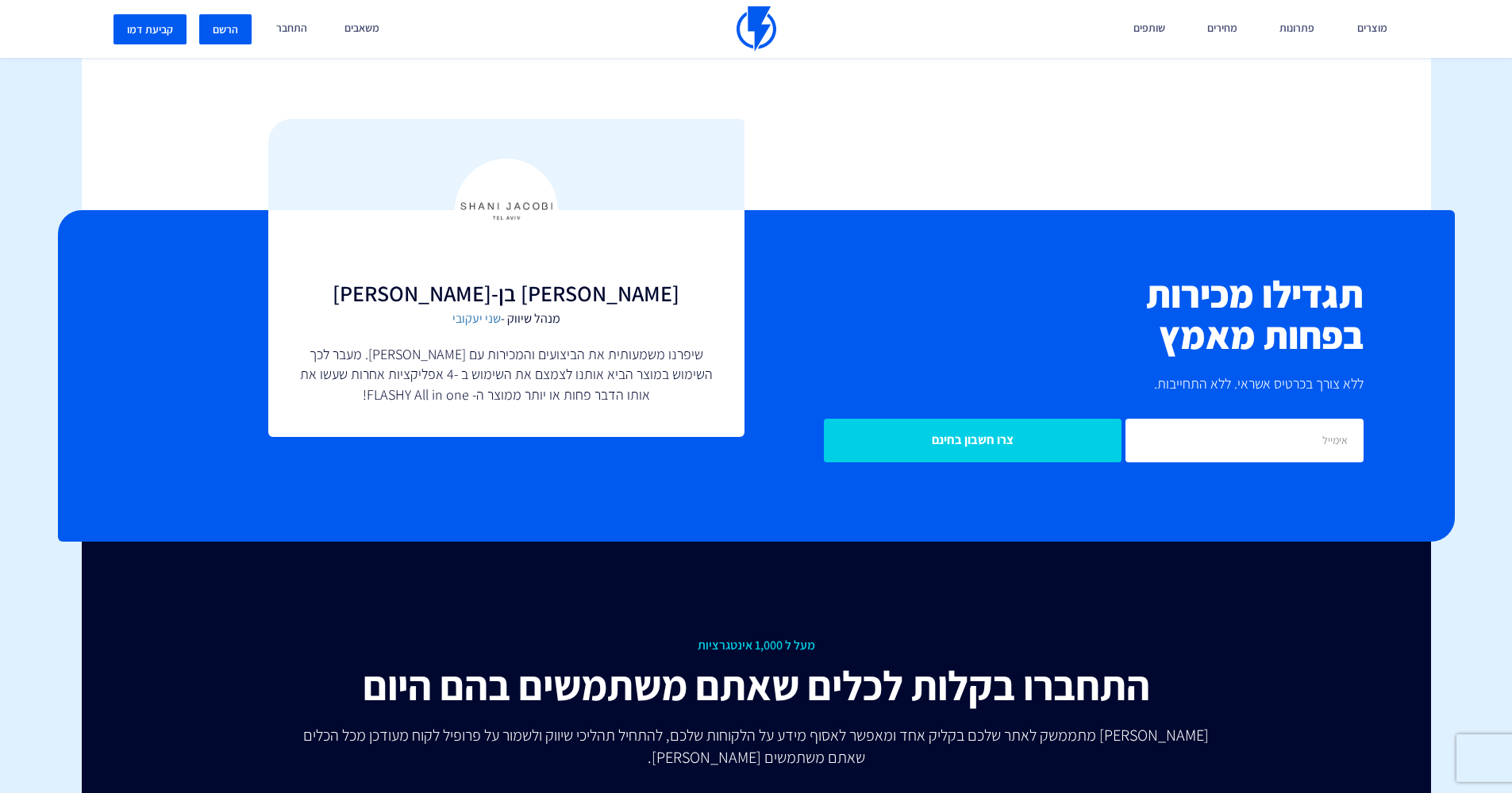
click at [244, 38] on link "הרשם" at bounding box center [225, 29] width 52 height 30
